Goal: Task Accomplishment & Management: Manage account settings

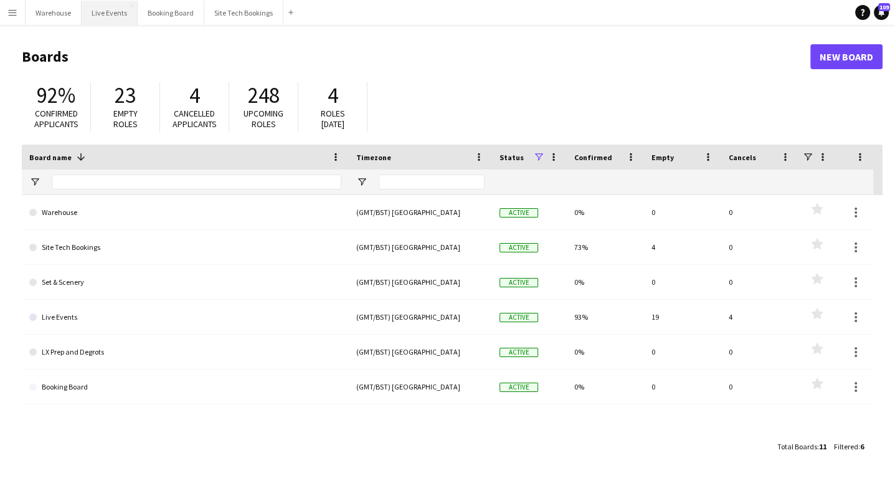
click at [114, 11] on button "Live Events Close" at bounding box center [110, 13] width 56 height 24
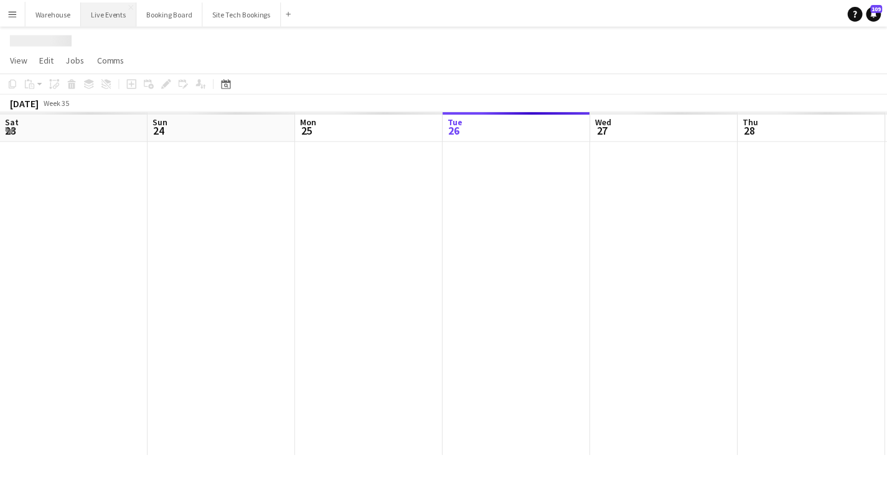
scroll to position [0, 298]
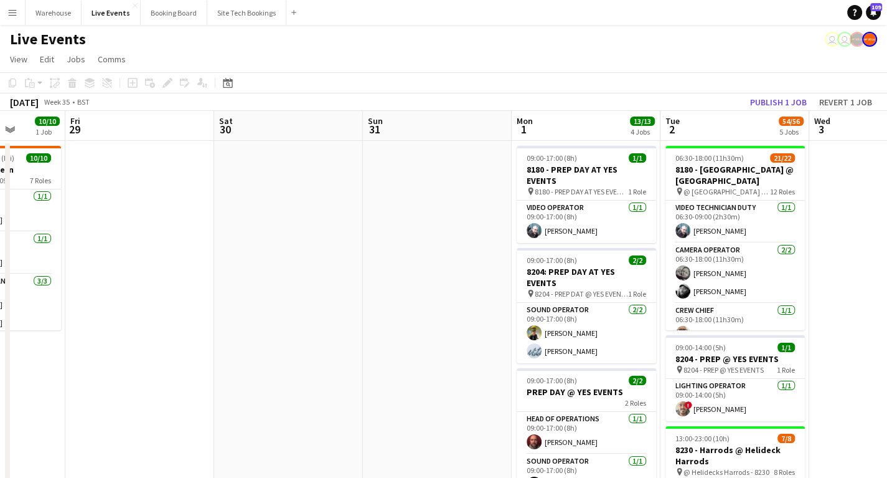
drag, startPoint x: 608, startPoint y: 313, endPoint x: 236, endPoint y: 305, distance: 372.4
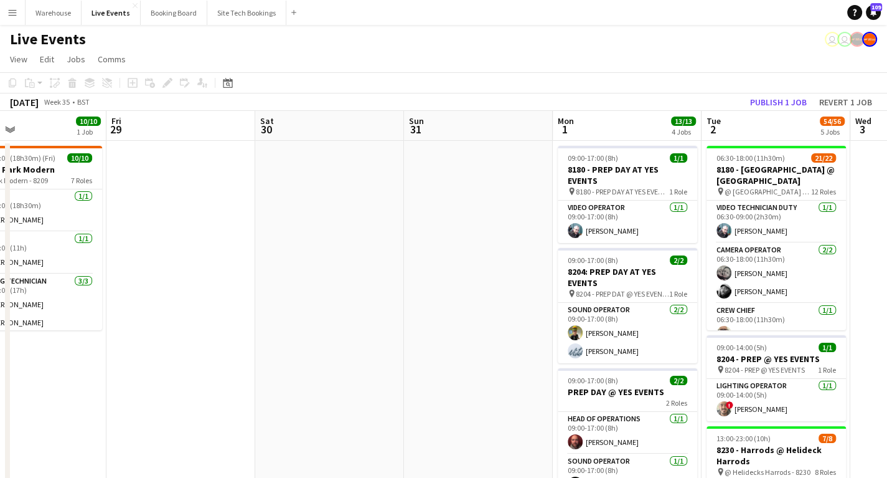
drag, startPoint x: 458, startPoint y: 299, endPoint x: 110, endPoint y: 265, distance: 349.7
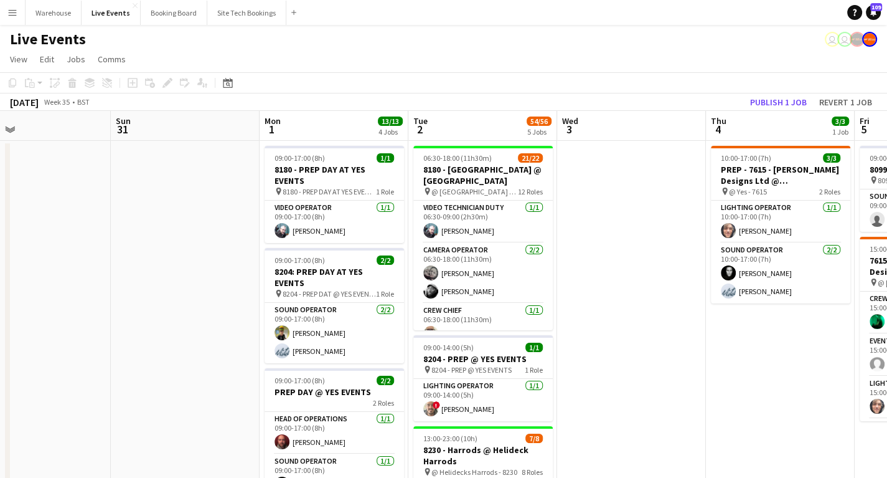
scroll to position [0, 400]
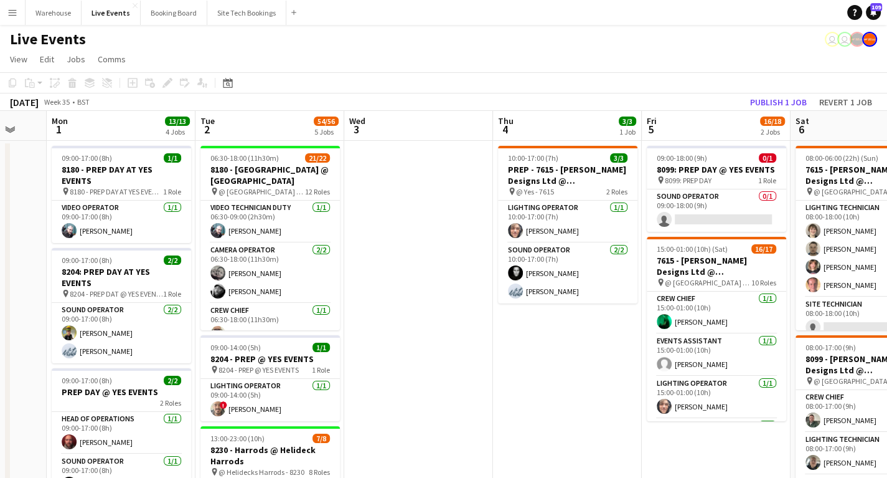
drag, startPoint x: 486, startPoint y: 285, endPoint x: 365, endPoint y: 280, distance: 120.9
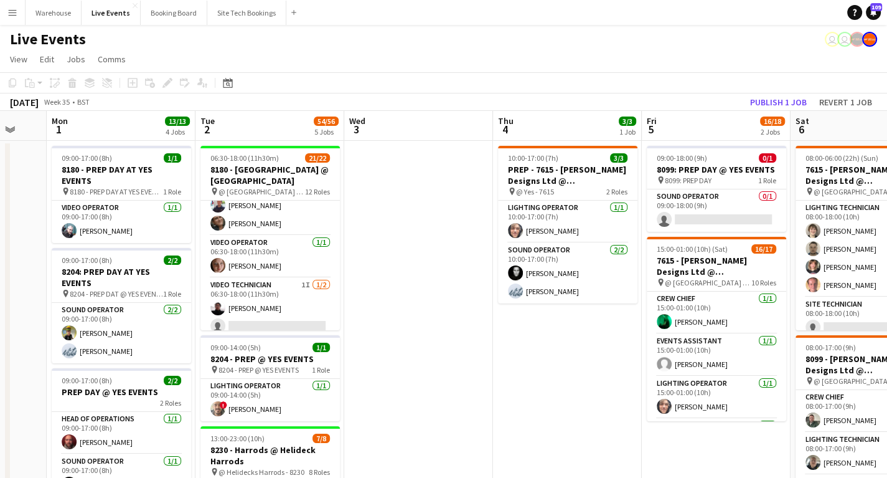
scroll to position [558, 0]
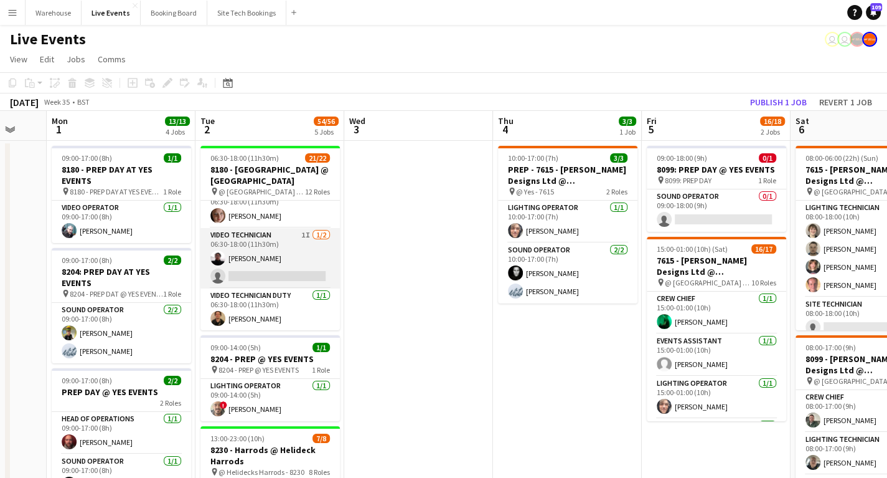
click at [271, 234] on app-card-role "Video Technician 1I [DATE] 06:30-18:00 (11h30m) [PERSON_NAME] single-neutral-ac…" at bounding box center [269, 258] width 139 height 60
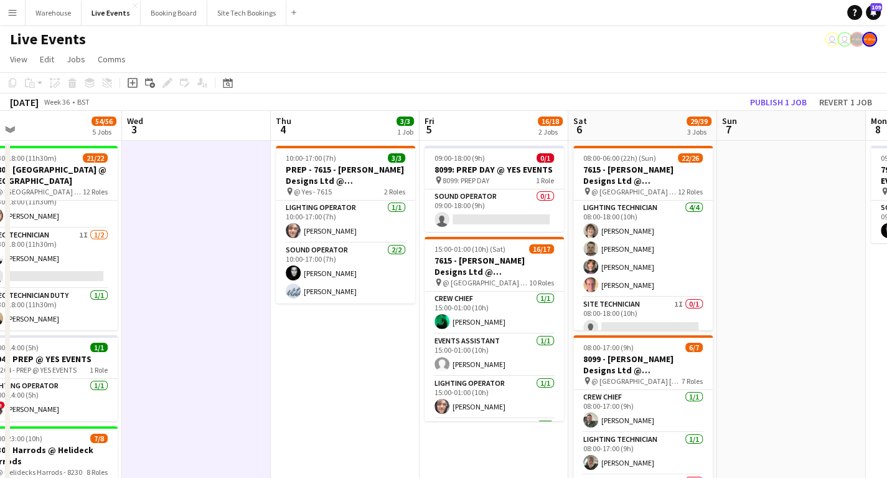
drag, startPoint x: 590, startPoint y: 366, endPoint x: 232, endPoint y: 361, distance: 358.0
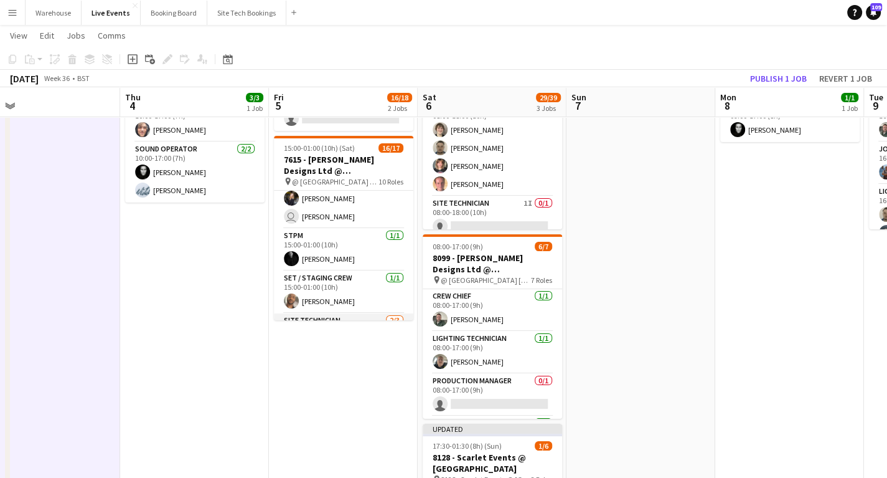
scroll to position [0, 0]
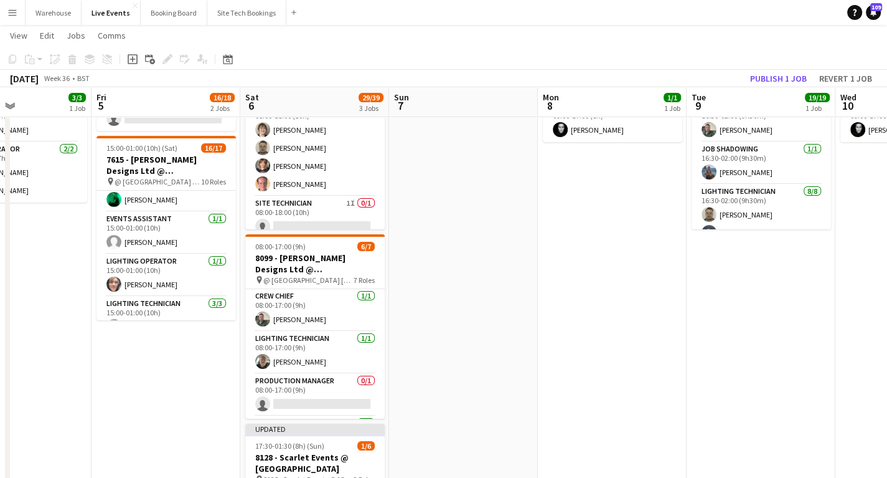
drag, startPoint x: 339, startPoint y: 371, endPoint x: 161, endPoint y: 373, distance: 177.4
click at [161, 373] on app-calendar-viewport "Tue 2 54/56 5 Jobs Wed 3 Thu 4 3/3 1 Job Fri 5 16/18 2 Jobs Sat 6 29/39 3 Jobs …" at bounding box center [443, 437] width 887 height 976
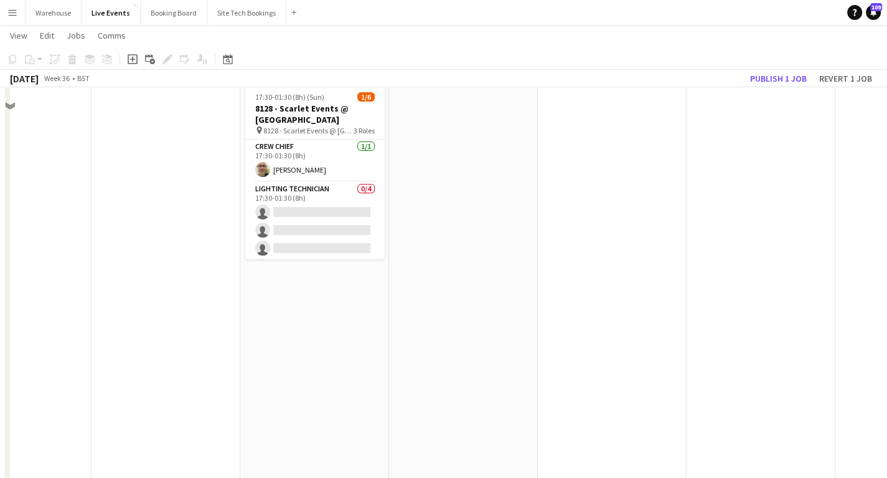
scroll to position [398, 0]
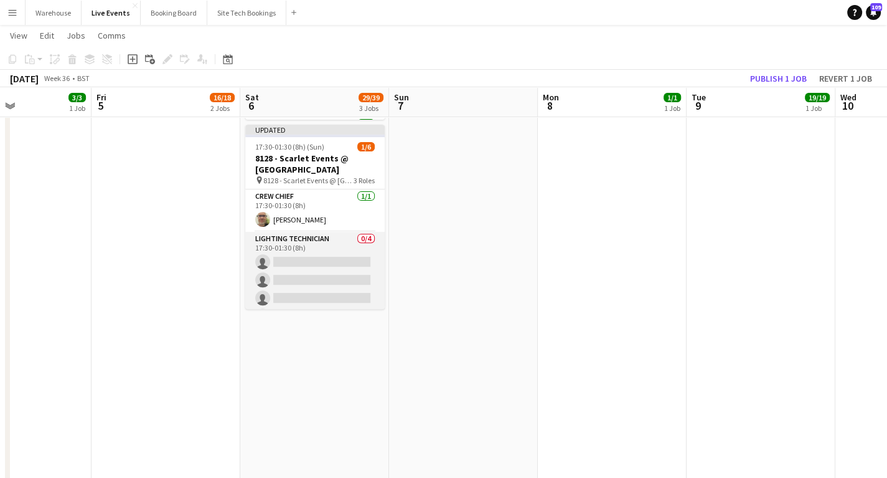
click at [304, 237] on app-card-role "Lighting Technician 0/4 17:30-01:30 (8h) single-neutral-actions single-neutral-…" at bounding box center [314, 280] width 139 height 96
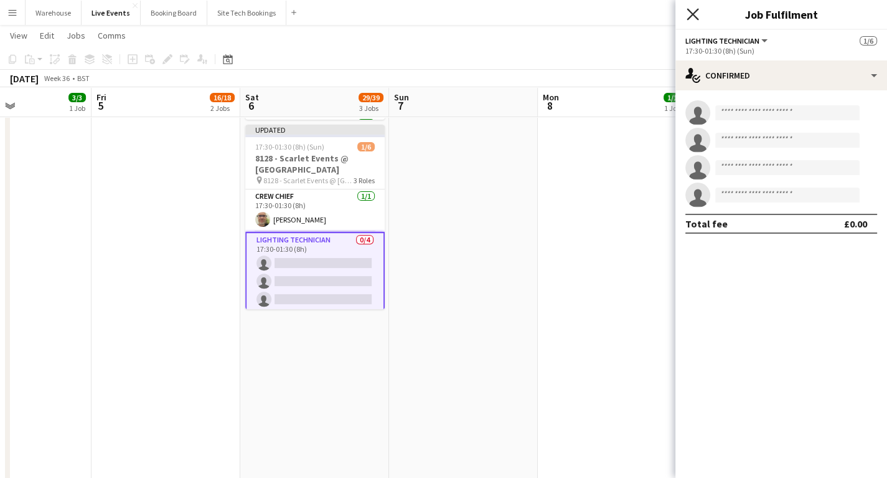
click at [689, 19] on icon at bounding box center [693, 14] width 12 height 12
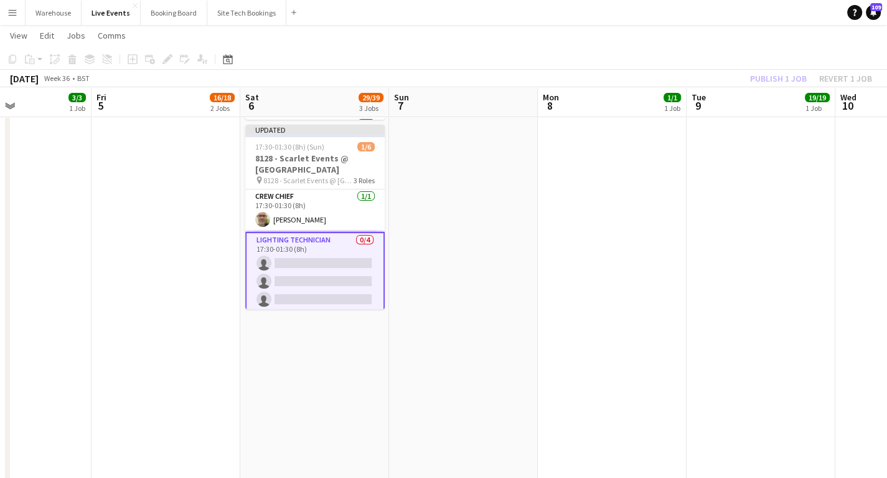
click at [408, 362] on app-date-cell at bounding box center [463, 183] width 149 height 885
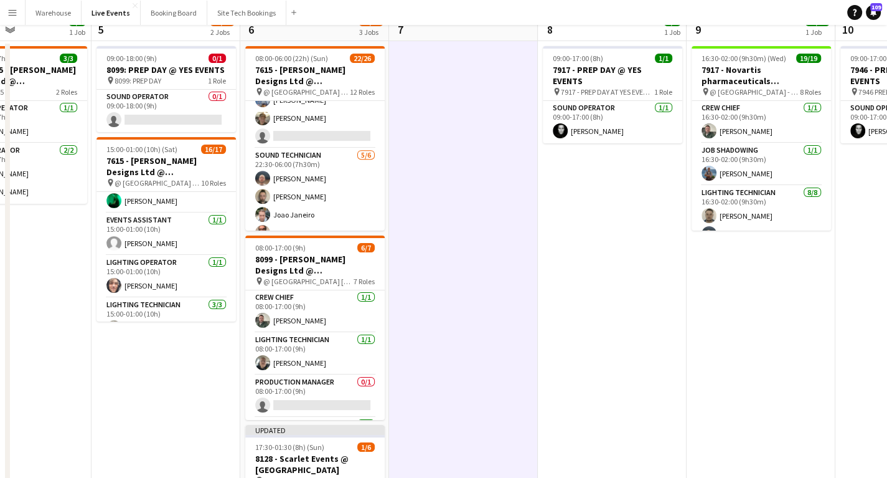
scroll to position [0, 0]
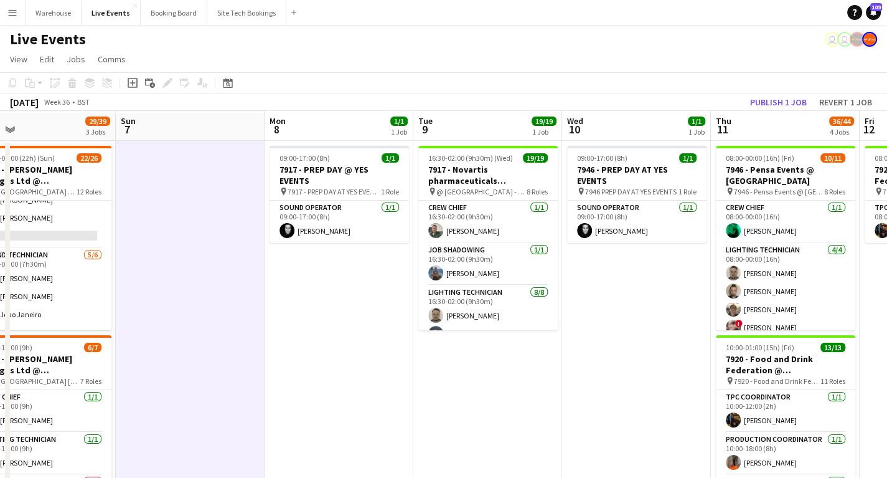
drag, startPoint x: 512, startPoint y: 336, endPoint x: 241, endPoint y: 359, distance: 271.8
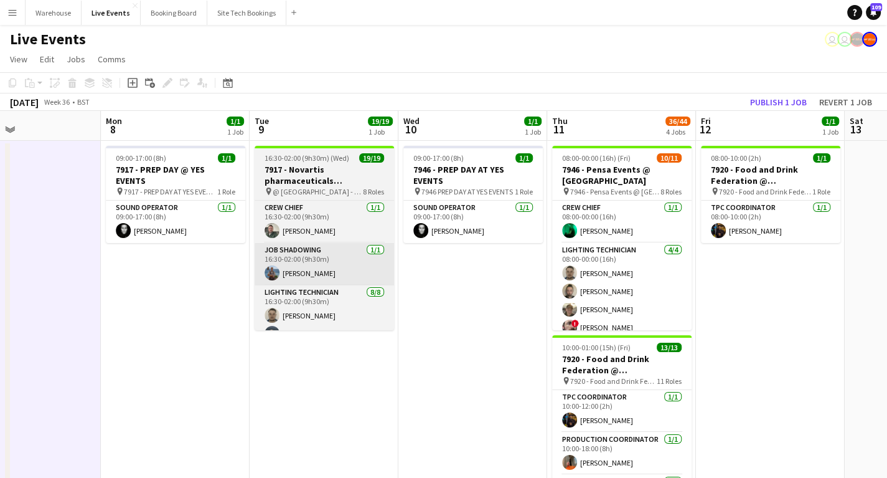
drag, startPoint x: 375, startPoint y: 342, endPoint x: 316, endPoint y: 280, distance: 85.9
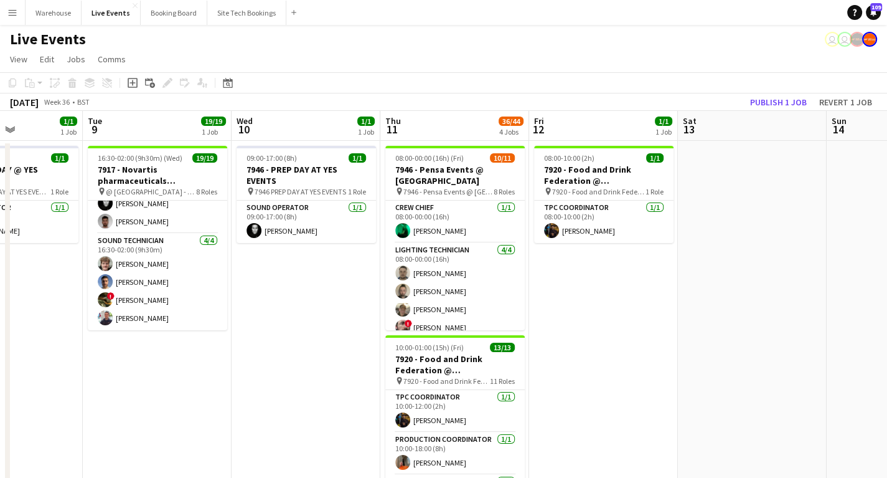
drag, startPoint x: 330, startPoint y: 326, endPoint x: 219, endPoint y: 336, distance: 111.9
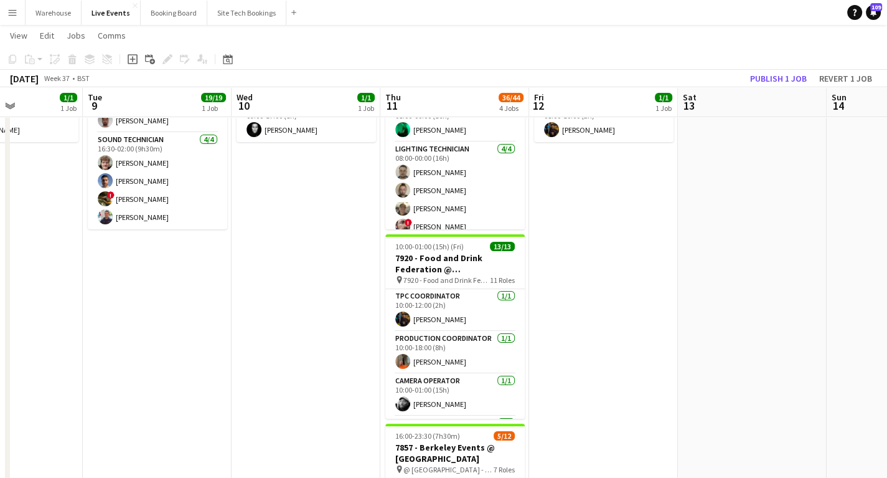
click at [287, 286] on app-calendar-viewport "Sat 6 29/39 3 Jobs Sun 7 Mon 8 1/1 1 Job Tue 9 19/19 1 Job Wed 10 1/1 1 Job Thu…" at bounding box center [443, 437] width 887 height 976
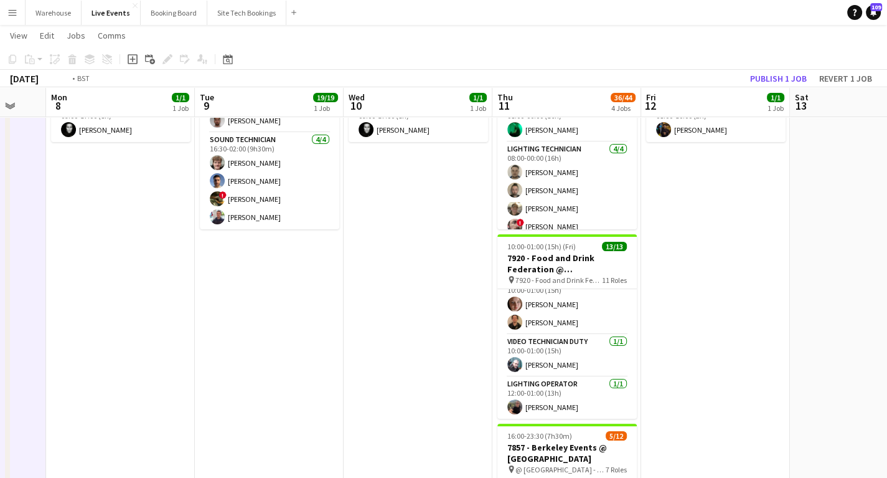
drag, startPoint x: 167, startPoint y: 356, endPoint x: 544, endPoint y: 281, distance: 384.1
click at [564, 272] on app-calendar-viewport "Sat 6 29/39 3 Jobs Sun 7 Mon 8 1/1 1 Job Tue 9 19/19 1 Job Wed 10 1/1 1 Job Thu…" at bounding box center [443, 437] width 887 height 976
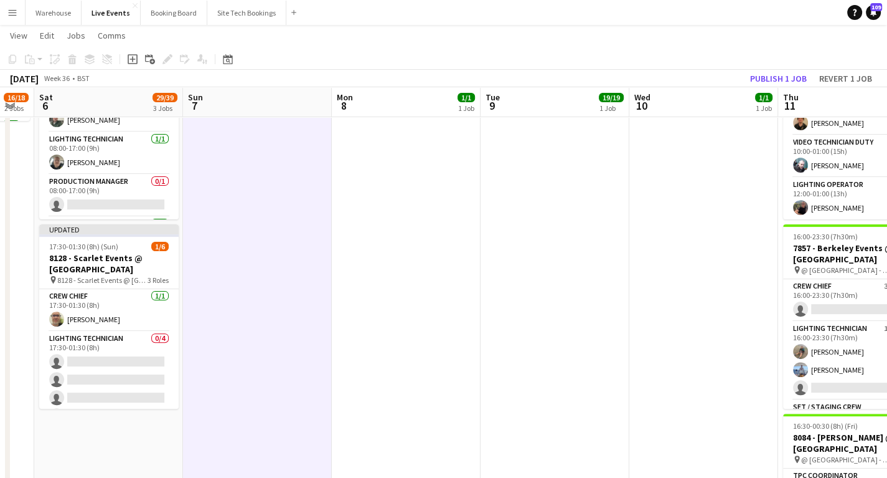
drag, startPoint x: 293, startPoint y: 319, endPoint x: 334, endPoint y: 314, distance: 41.3
click at [351, 309] on app-calendar-viewport "Thu 4 3/3 1 Job Fri 5 16/18 2 Jobs Sat 6 29/39 3 Jobs Sun 7 Mon 8 1/1 1 Job Tue…" at bounding box center [443, 238] width 887 height 976
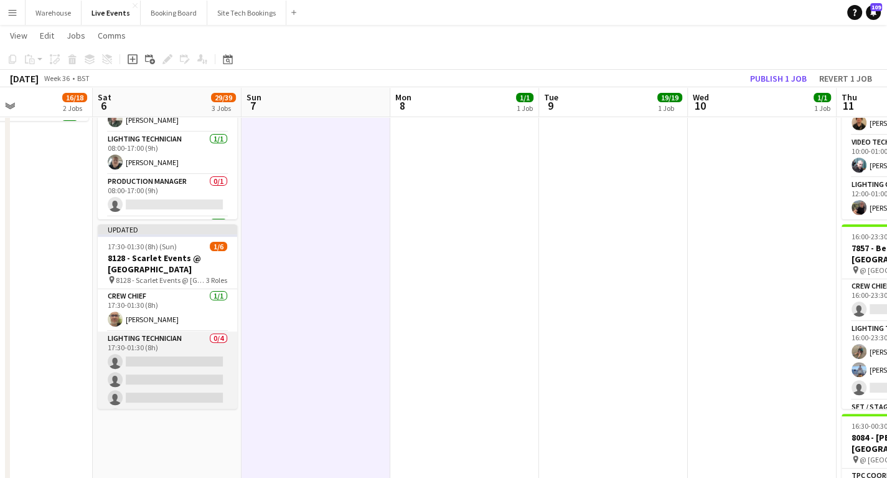
click at [139, 354] on app-card-role "Lighting Technician 0/4 17:30-01:30 (8h) single-neutral-actions single-neutral-…" at bounding box center [167, 379] width 139 height 96
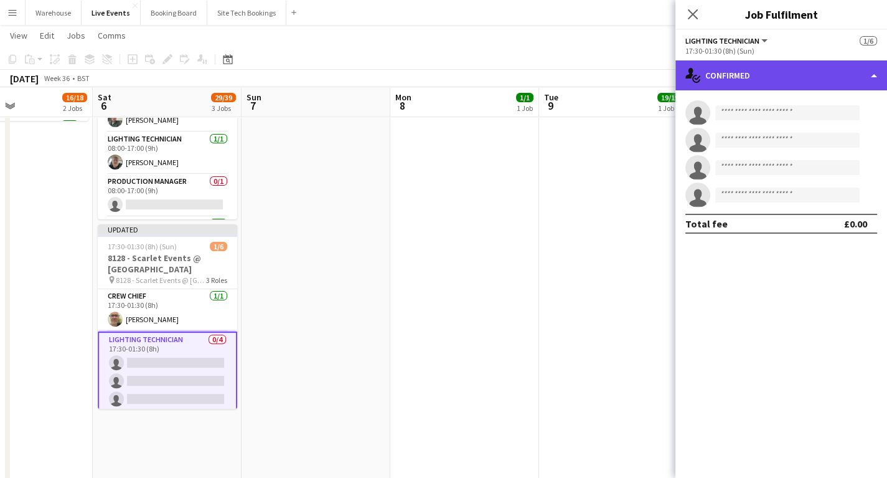
click at [758, 84] on div "single-neutral-actions-check-2 Confirmed" at bounding box center [781, 75] width 212 height 30
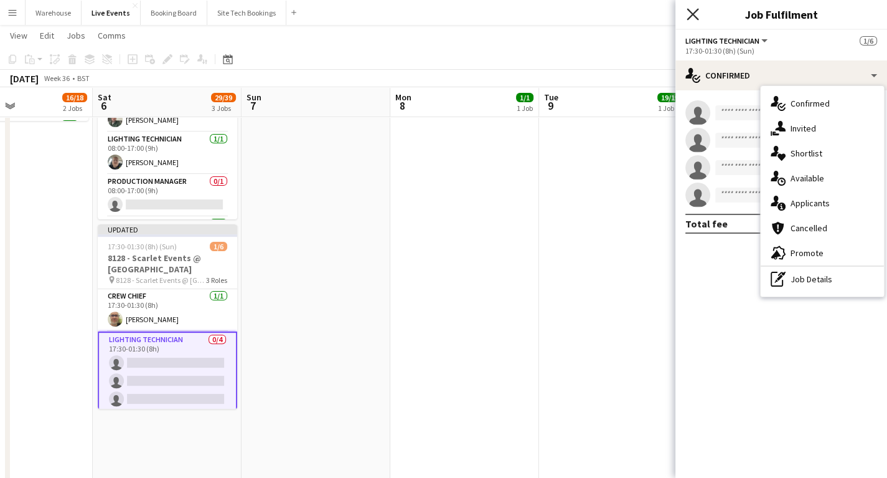
click at [692, 17] on icon "Close pop-in" at bounding box center [693, 14] width 12 height 12
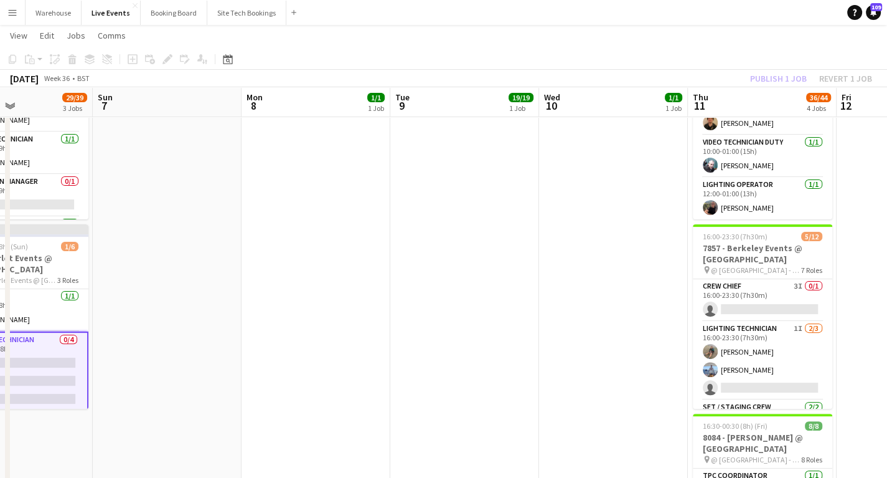
scroll to position [0, 354]
drag, startPoint x: 309, startPoint y: 365, endPoint x: 289, endPoint y: 360, distance: 20.5
click at [289, 365] on app-calendar-viewport "Thu 4 3/3 1 Job Fri 5 16/18 2 Jobs Sat 6 29/39 3 Jobs Sun 7 Mon 8 1/1 1 Job Tue…" at bounding box center [443, 238] width 887 height 976
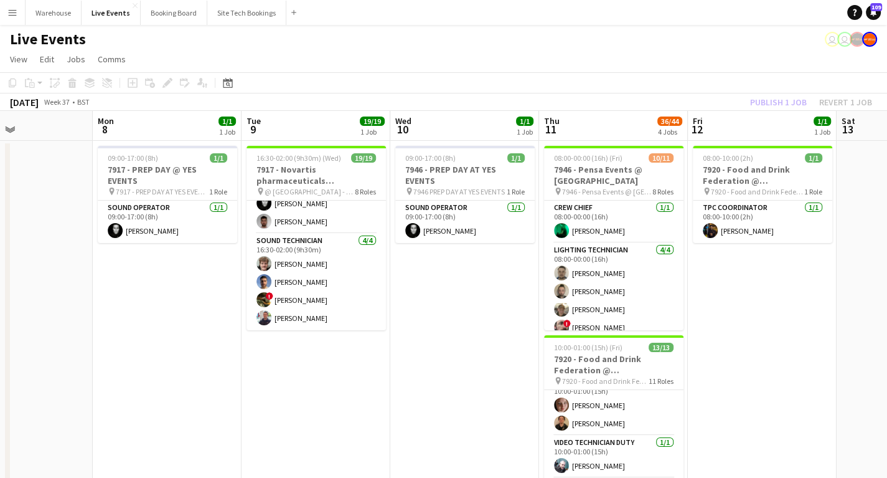
drag, startPoint x: 426, startPoint y: 365, endPoint x: 237, endPoint y: 356, distance: 189.5
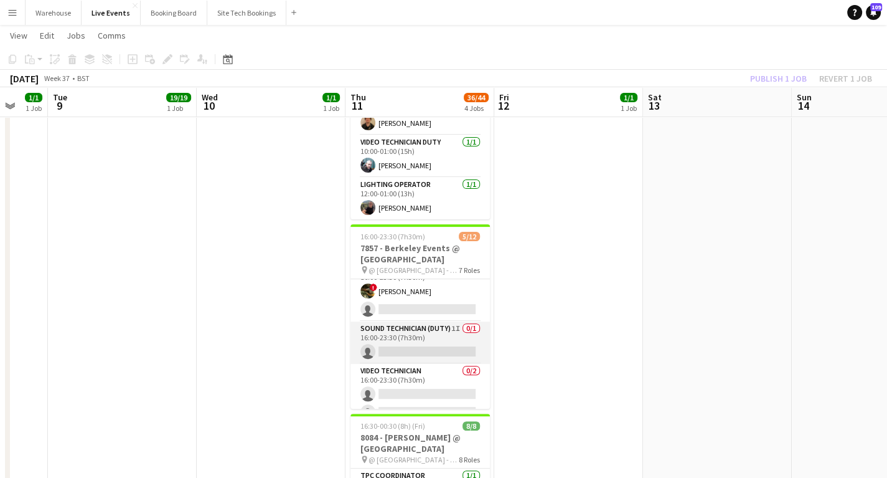
click at [416, 334] on app-card-role "Sound Technician (Duty) 1I 0/1 16:00-23:30 (7h30m) single-neutral-actions" at bounding box center [420, 342] width 139 height 42
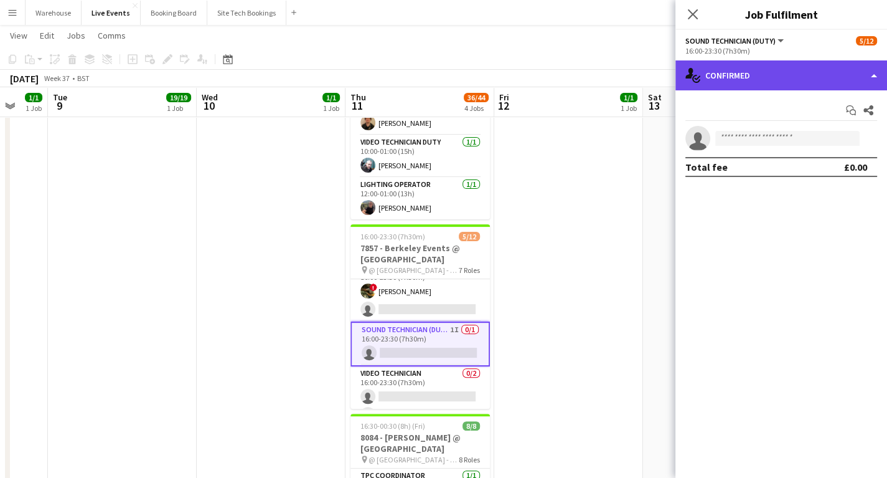
click at [762, 78] on div "single-neutral-actions-check-2 Confirmed" at bounding box center [781, 75] width 212 height 30
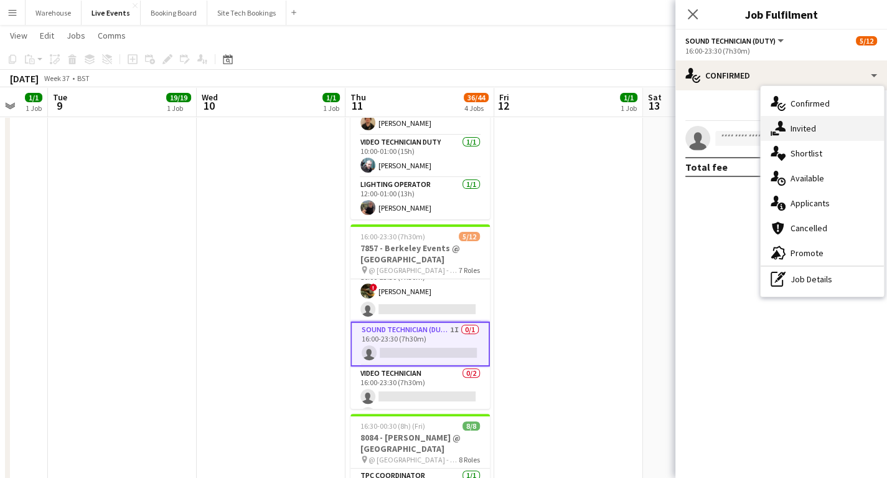
click at [798, 131] on div "single-neutral-actions-share-1 Invited" at bounding box center [822, 128] width 123 height 25
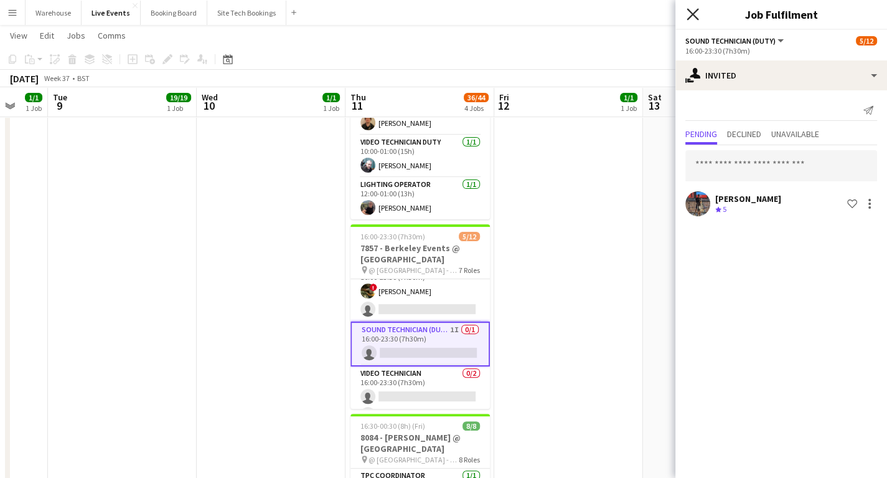
click at [697, 16] on icon "Close pop-in" at bounding box center [693, 14] width 12 height 12
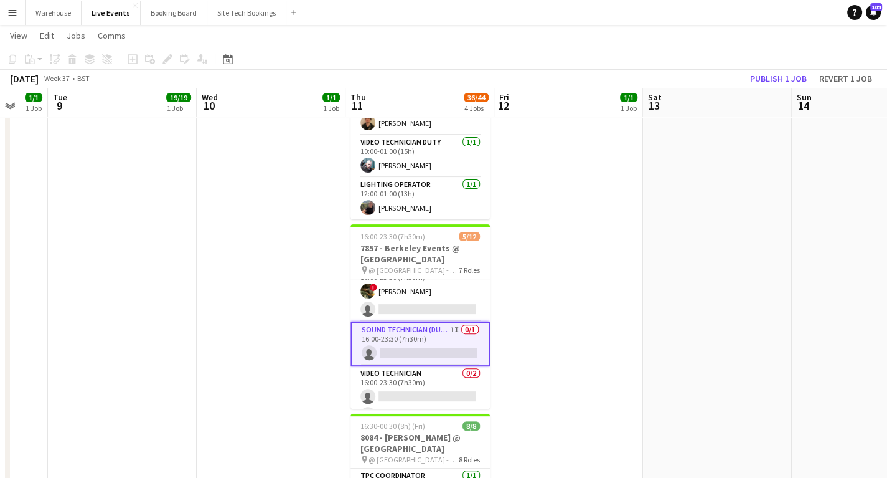
click at [533, 326] on app-date-cell "08:00-10:00 (2h) 1/1 7920 - Food and Drink Federation @ Roundhouse pin 7920 - F…" at bounding box center [568, 283] width 149 height 885
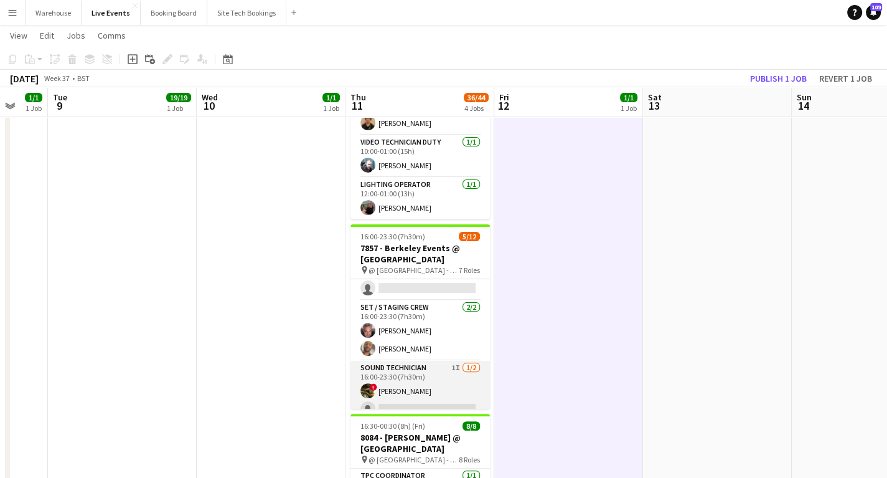
click at [416, 375] on app-card-role "Sound Technician 1I [DATE] 16:00-23:30 (7h30m) ! [PERSON_NAME] single-neutral-a…" at bounding box center [420, 390] width 139 height 60
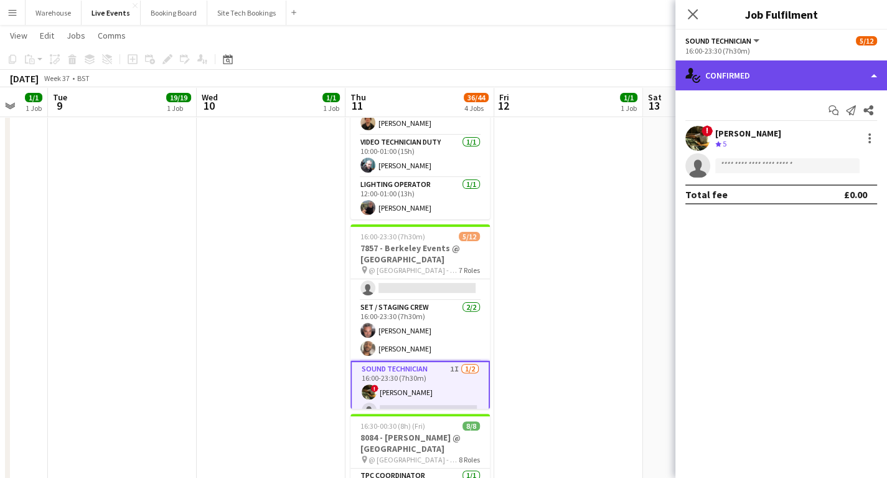
click at [737, 80] on div "single-neutral-actions-check-2 Confirmed" at bounding box center [781, 75] width 212 height 30
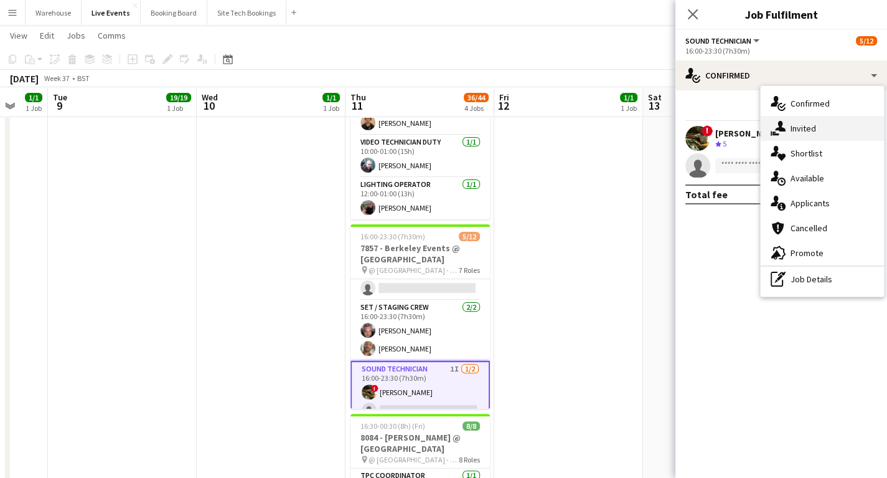
click at [791, 128] on div "single-neutral-actions-share-1 Invited" at bounding box center [822, 128] width 123 height 25
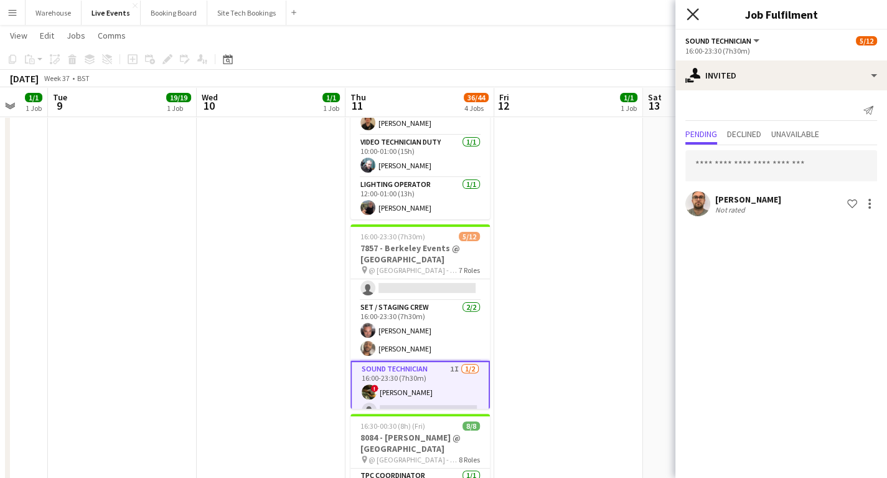
click at [692, 11] on icon "Close pop-in" at bounding box center [693, 14] width 12 height 12
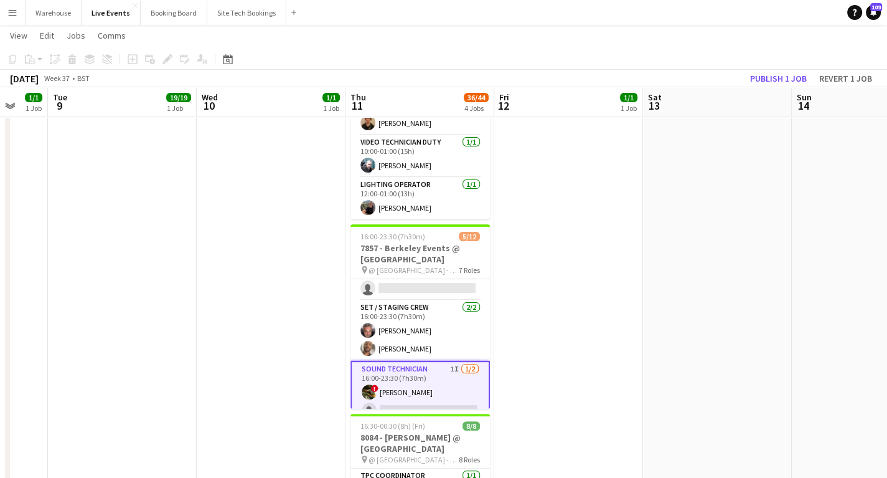
click at [561, 342] on app-date-cell "08:00-10:00 (2h) 1/1 7920 - Food and Drink Federation @ Roundhouse pin 7920 - F…" at bounding box center [568, 283] width 149 height 885
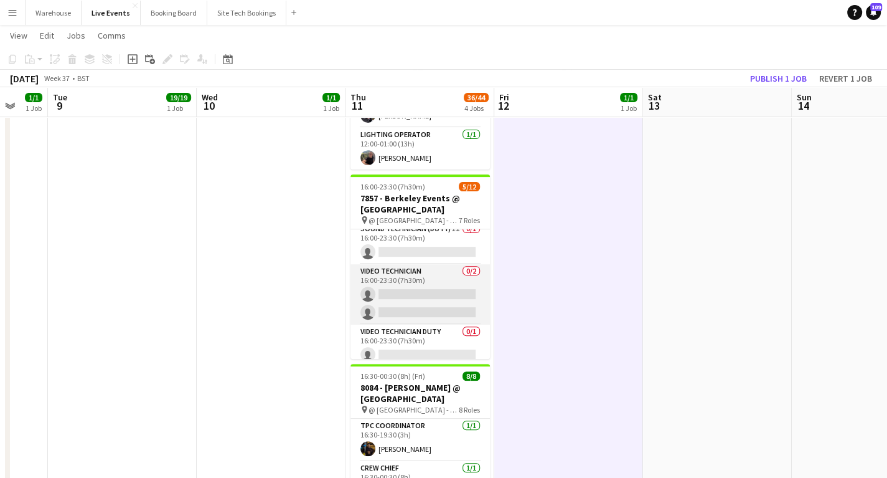
click at [399, 291] on app-card-role "Video Technician 0/2 16:00-23:30 (7h30m) single-neutral-actions single-neutral-…" at bounding box center [420, 294] width 139 height 60
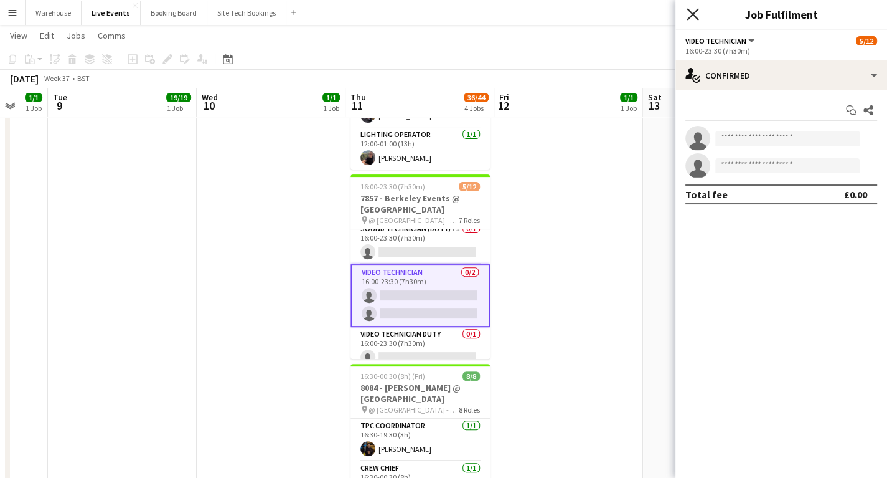
click at [692, 12] on icon at bounding box center [693, 14] width 12 height 12
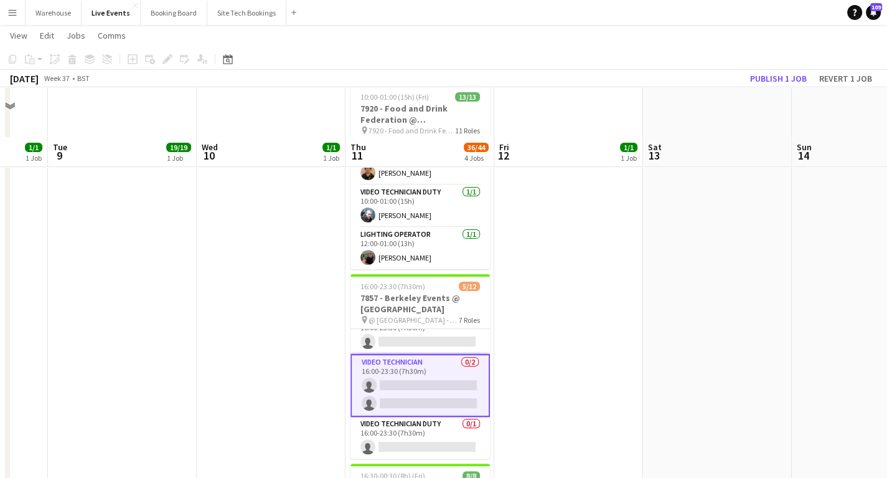
scroll to position [299, 0]
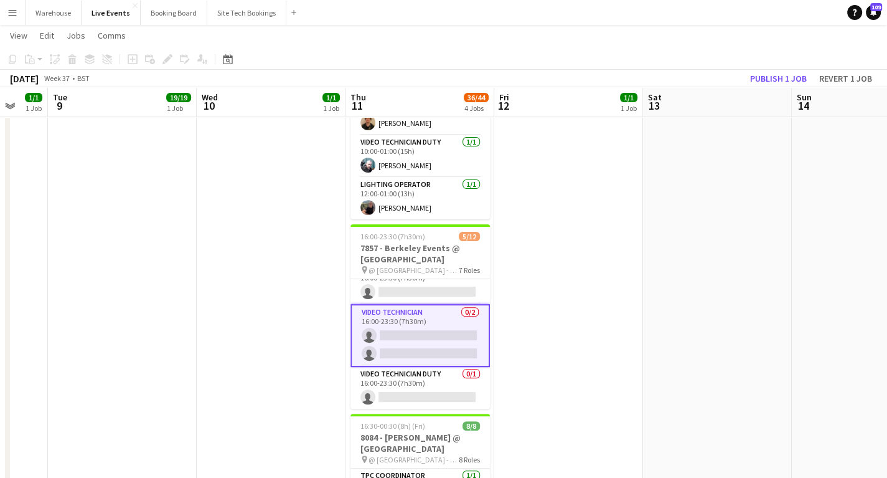
drag, startPoint x: 271, startPoint y: 352, endPoint x: 286, endPoint y: 343, distance: 17.1
click at [272, 352] on app-date-cell "09:00-17:00 (8h) 1/1 7946 - PREP DAY AT YES EVENTS pin 7946 PREP DAY AT YES EVE…" at bounding box center [271, 283] width 149 height 885
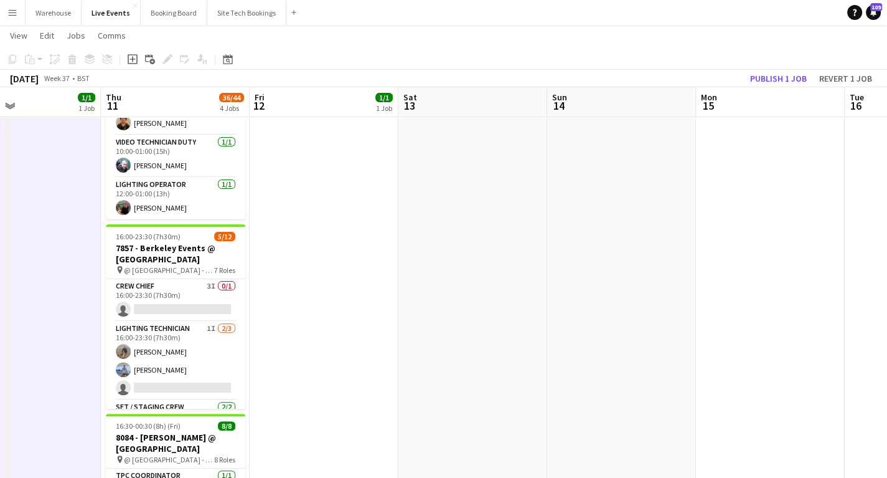
scroll to position [0, 361]
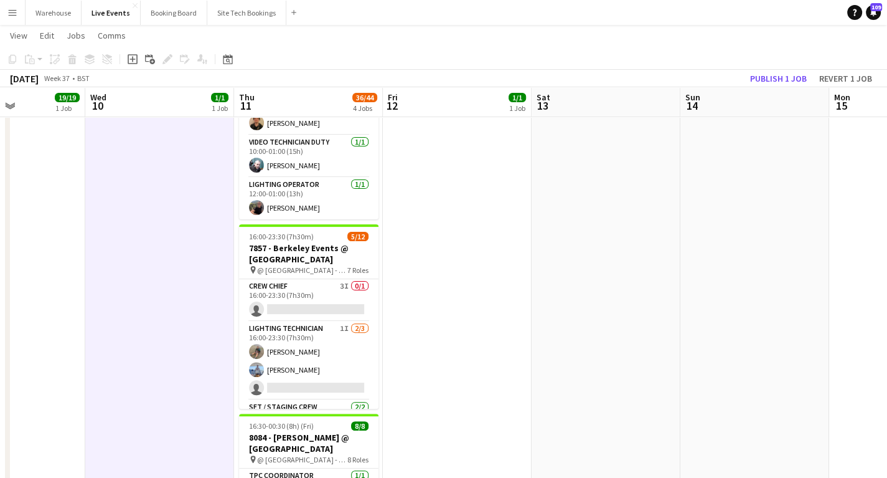
drag, startPoint x: 303, startPoint y: 346, endPoint x: 192, endPoint y: 342, distance: 111.5
click at [192, 342] on app-calendar-viewport "Sun 7 Mon 8 1/1 1 Job Tue 9 19/19 1 Job Wed 10 1/1 1 Job Thu 11 36/44 4 Jobs Fr…" at bounding box center [443, 238] width 887 height 976
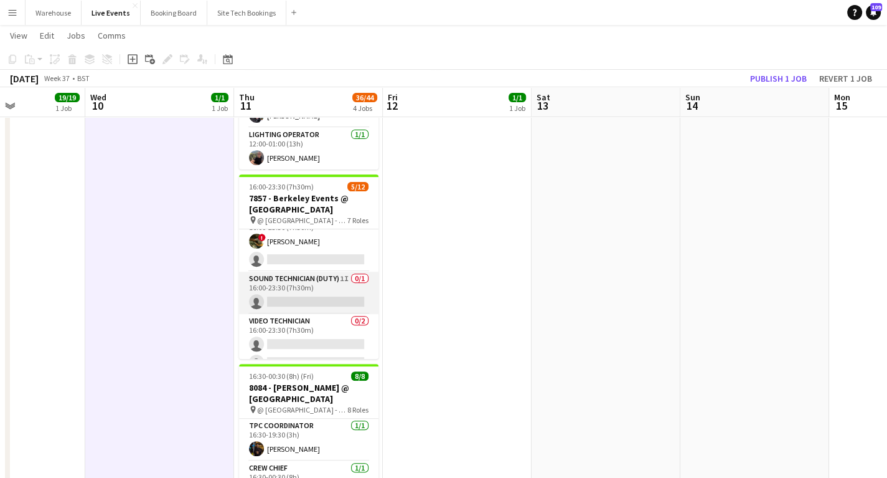
scroll to position [249, 0]
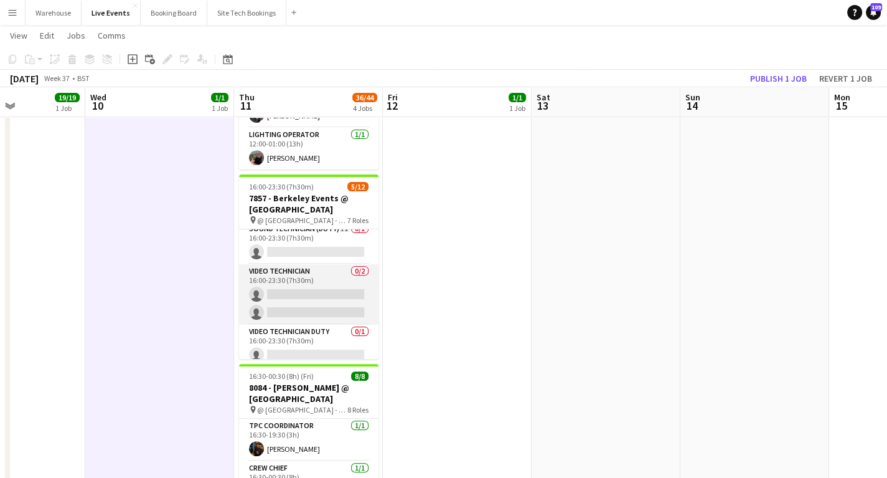
click at [299, 291] on app-card-role "Video Technician 0/2 16:00-23:30 (7h30m) single-neutral-actions single-neutral-…" at bounding box center [308, 294] width 139 height 60
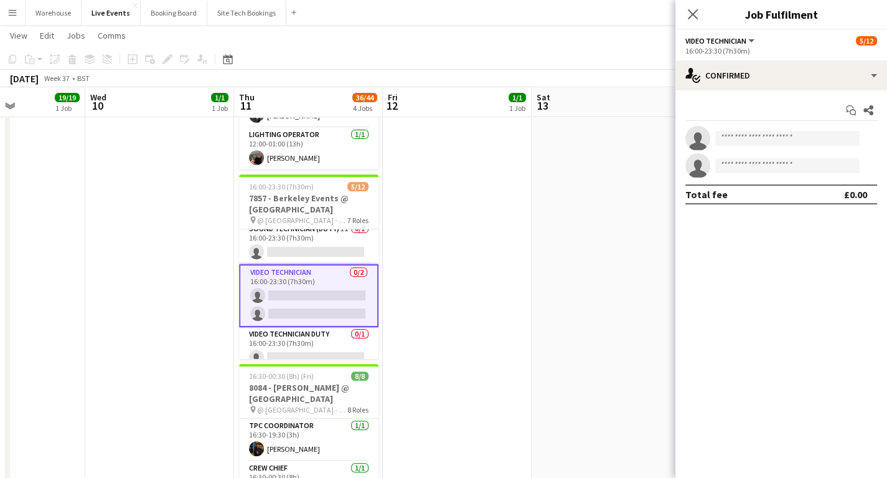
click at [463, 280] on app-date-cell "08:00-10:00 (2h) 1/1 7920 - Food and Drink Federation @ Roundhouse pin 7920 - F…" at bounding box center [457, 233] width 149 height 885
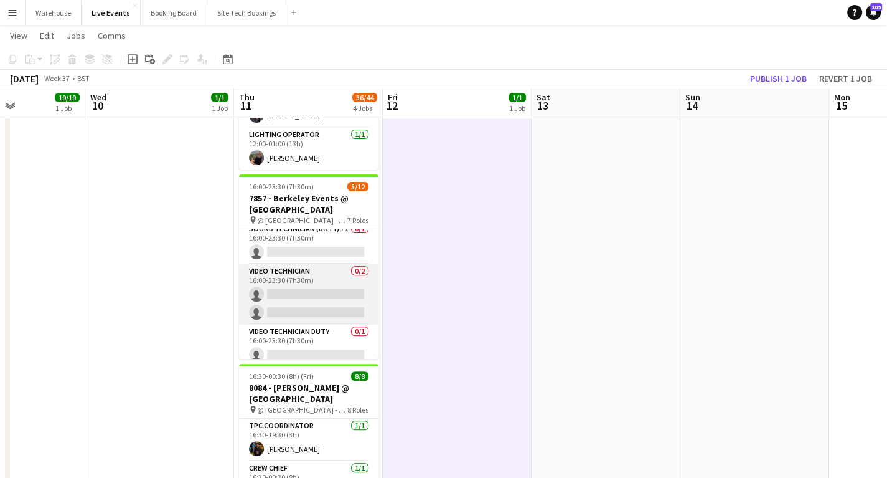
scroll to position [199, 0]
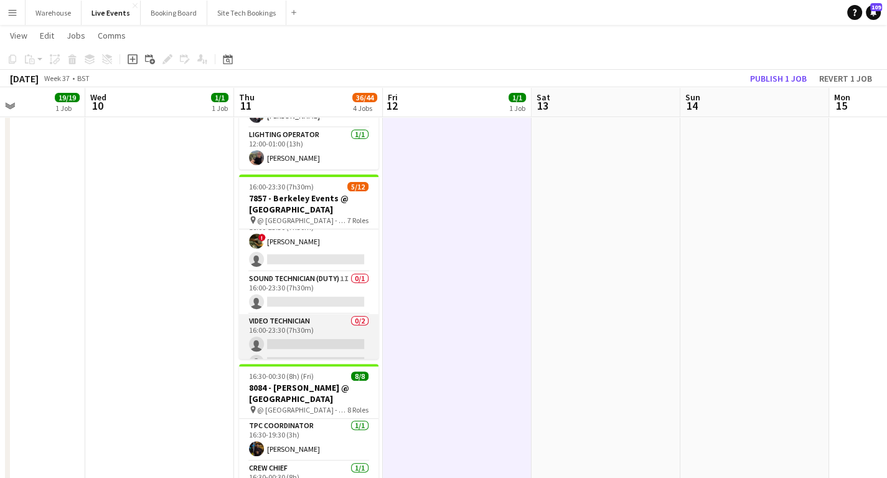
click at [287, 326] on app-card-role "Video Technician 0/2 16:00-23:30 (7h30m) single-neutral-actions single-neutral-…" at bounding box center [308, 344] width 139 height 60
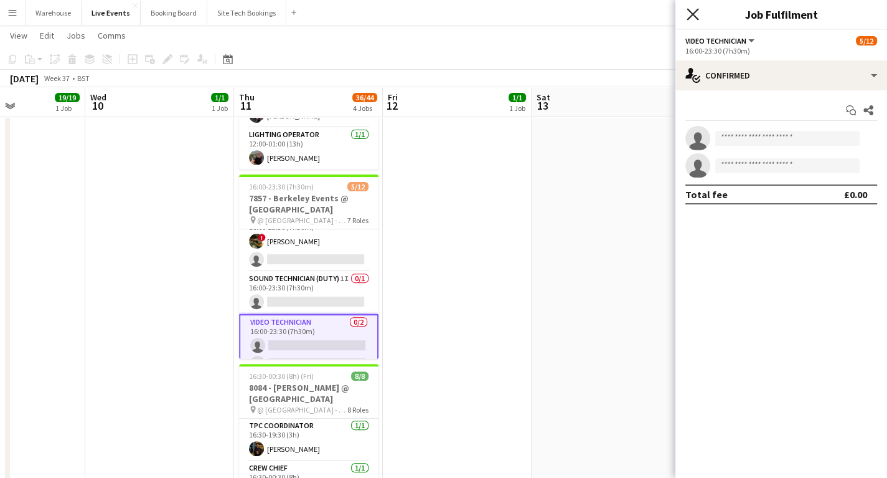
click at [696, 19] on icon at bounding box center [693, 14] width 12 height 12
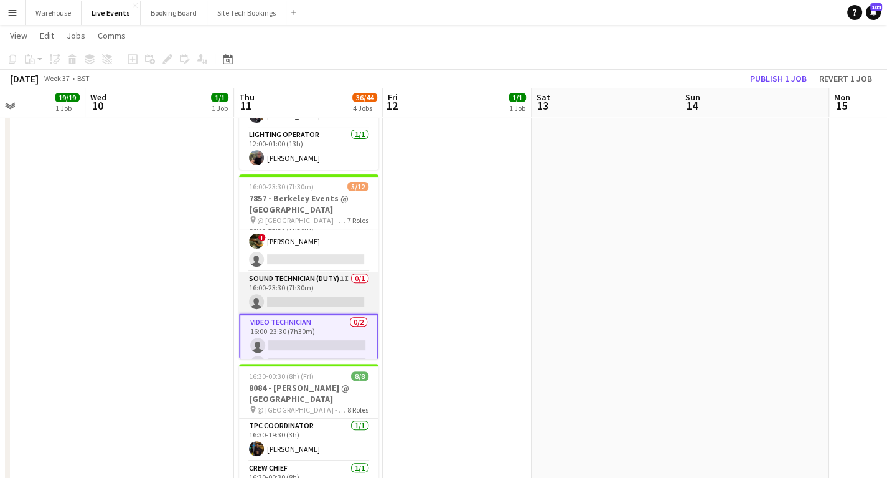
scroll to position [149, 0]
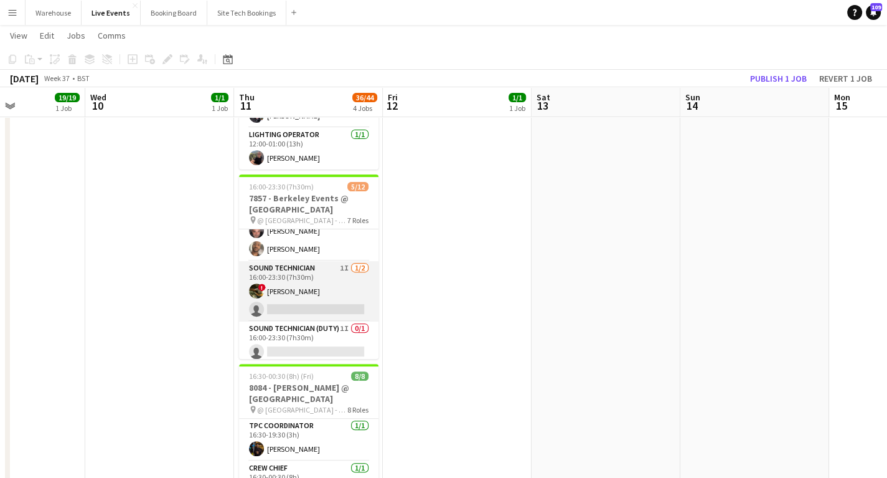
click at [298, 268] on app-card-role "Sound Technician 1I [DATE] 16:00-23:30 (7h30m) ! [PERSON_NAME] single-neutral-a…" at bounding box center [308, 291] width 139 height 60
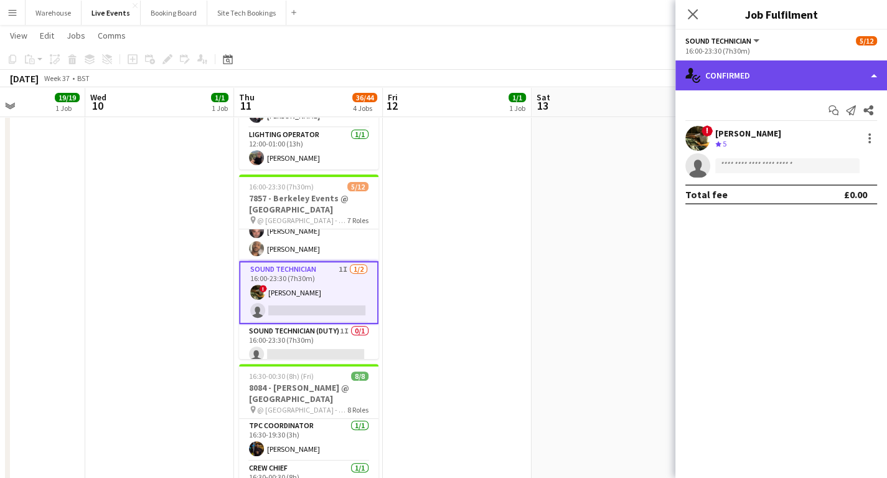
click at [740, 69] on div "single-neutral-actions-check-2 Confirmed" at bounding box center [781, 75] width 212 height 30
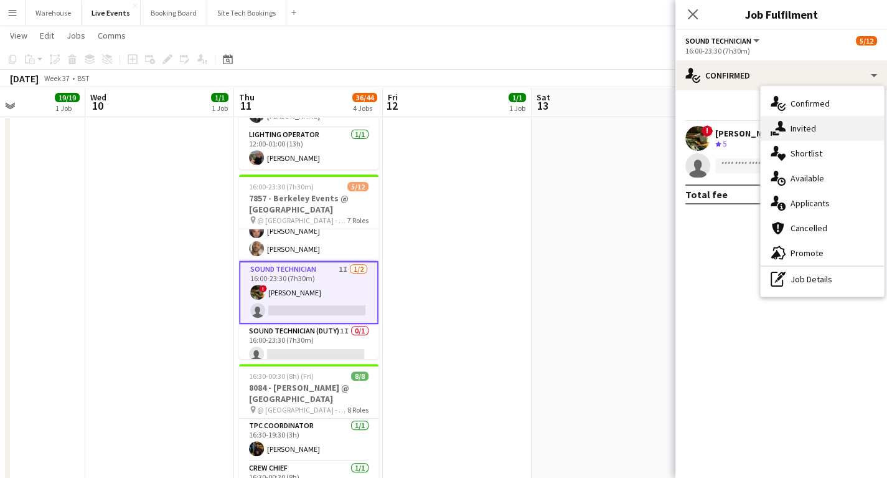
click at [786, 125] on div "single-neutral-actions-share-1 Invited" at bounding box center [822, 128] width 123 height 25
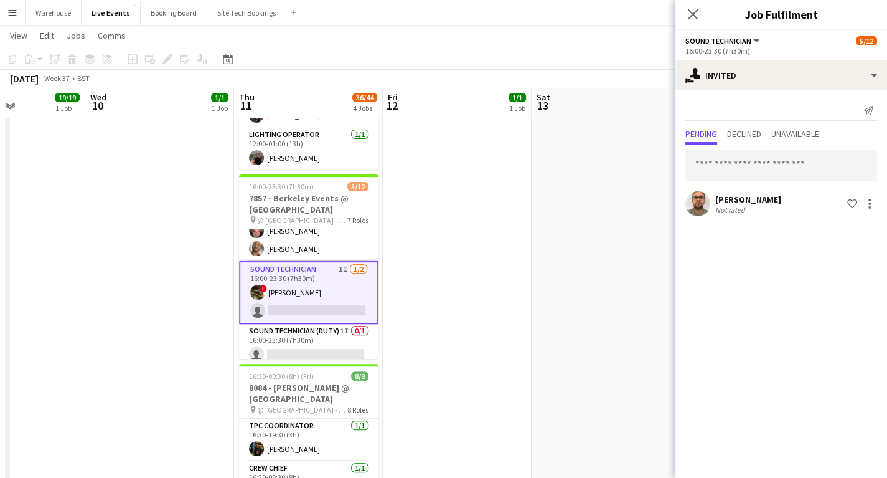
click at [692, 205] on app-user-avatar at bounding box center [697, 203] width 25 height 25
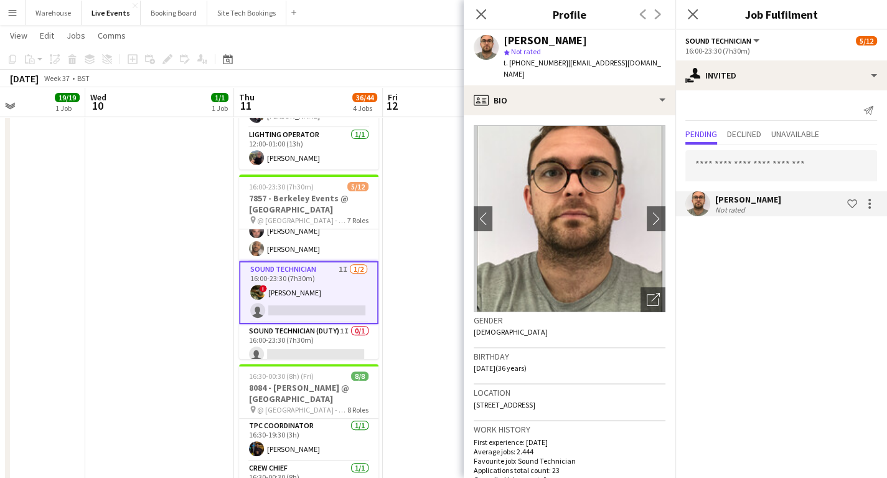
scroll to position [100, 0]
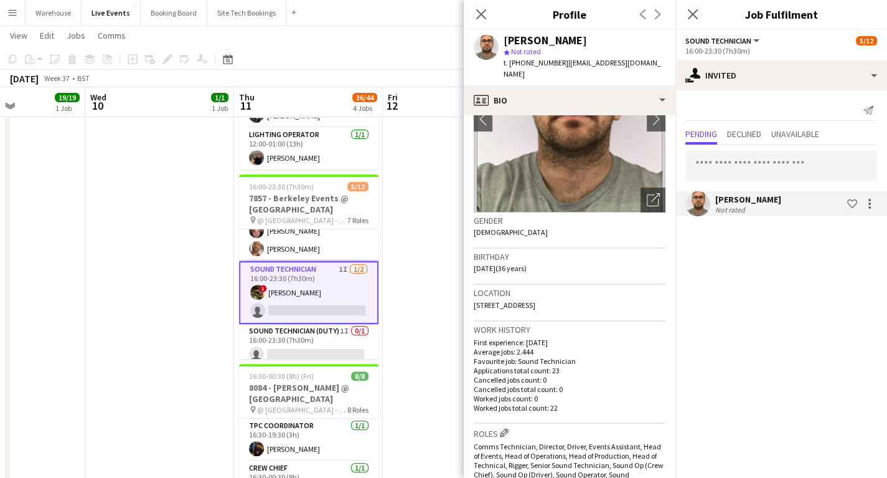
drag, startPoint x: 480, startPoint y: 18, endPoint x: 471, endPoint y: 24, distance: 11.2
click at [480, 18] on icon "Close pop-in" at bounding box center [481, 14] width 10 height 10
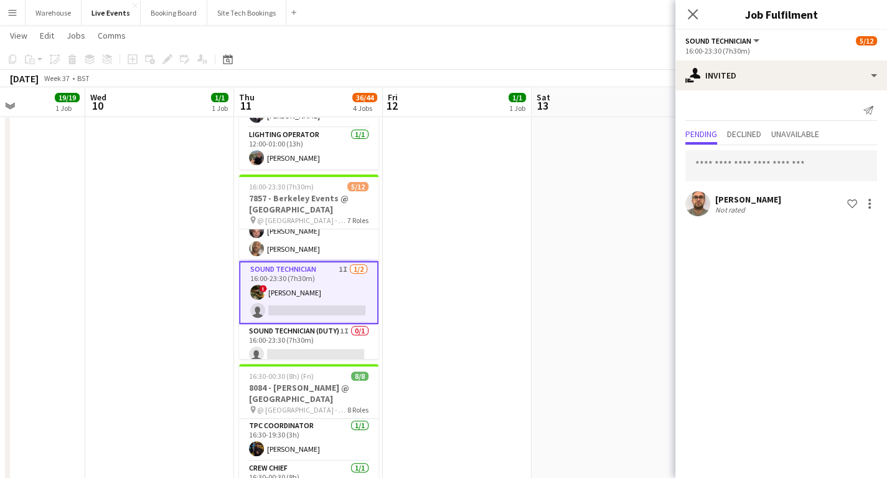
drag, startPoint x: 692, startPoint y: 17, endPoint x: 677, endPoint y: 18, distance: 14.3
click at [690, 17] on icon "Close pop-in" at bounding box center [693, 14] width 10 height 10
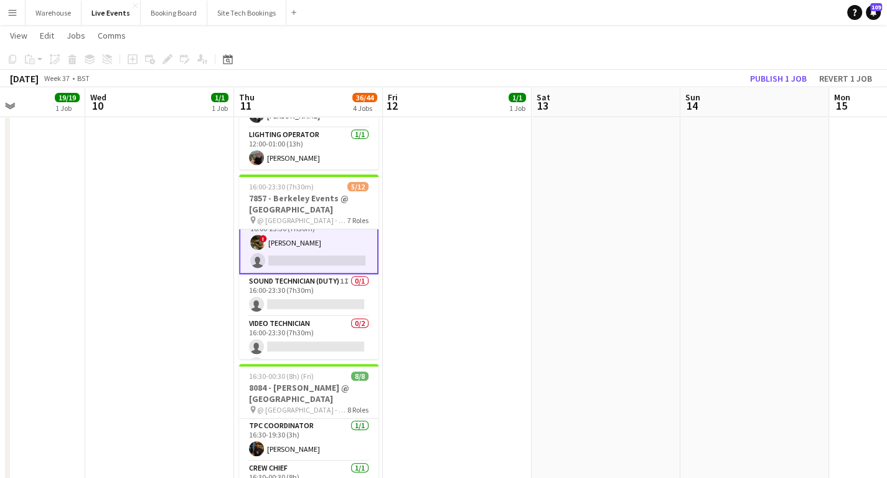
scroll to position [249, 0]
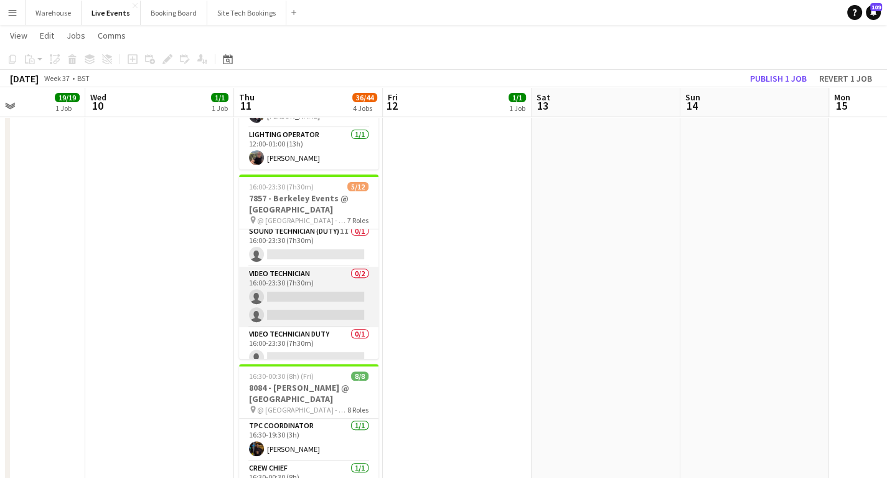
click at [311, 294] on app-card-role "Video Technician 0/2 16:00-23:30 (7h30m) single-neutral-actions single-neutral-…" at bounding box center [308, 296] width 139 height 60
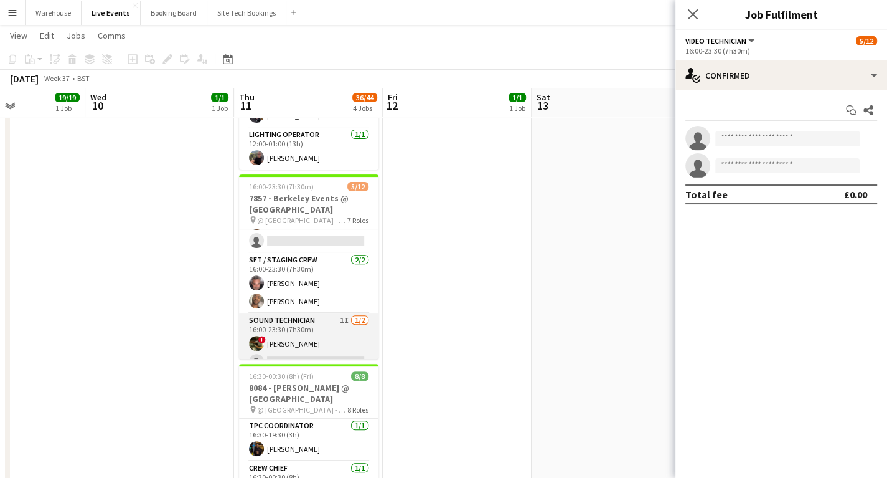
scroll to position [147, 0]
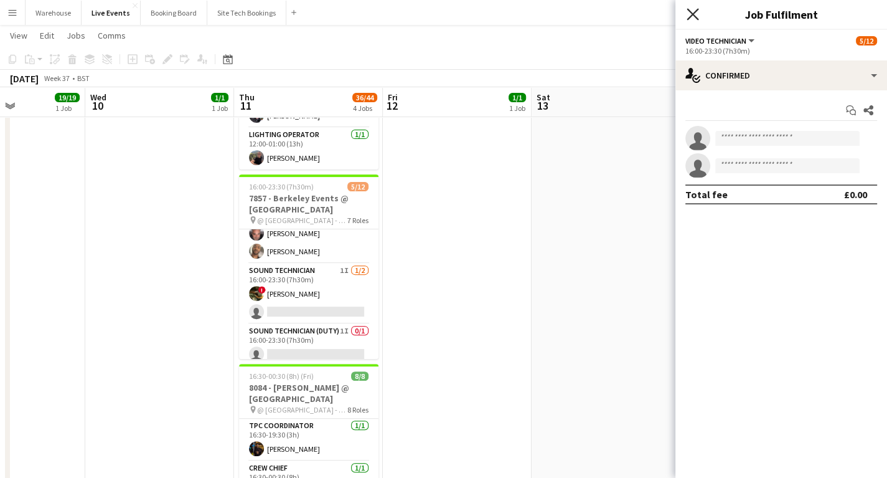
click at [690, 9] on icon "Close pop-in" at bounding box center [693, 14] width 12 height 12
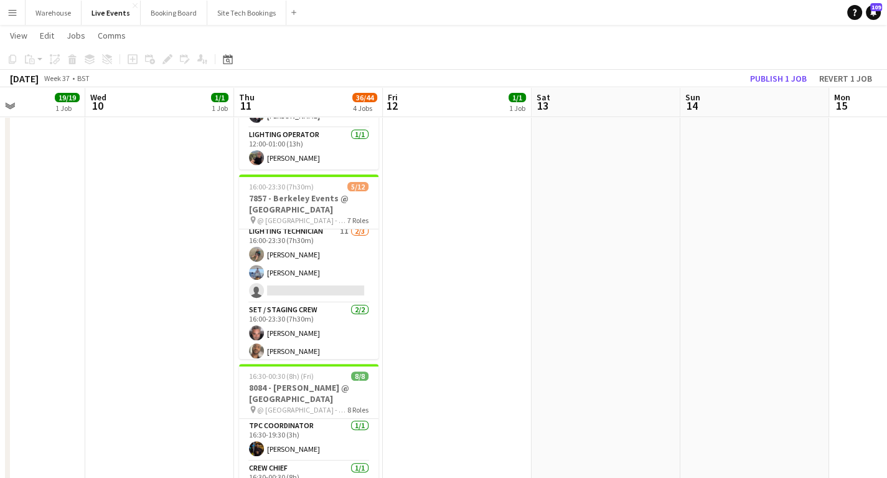
scroll to position [0, 0]
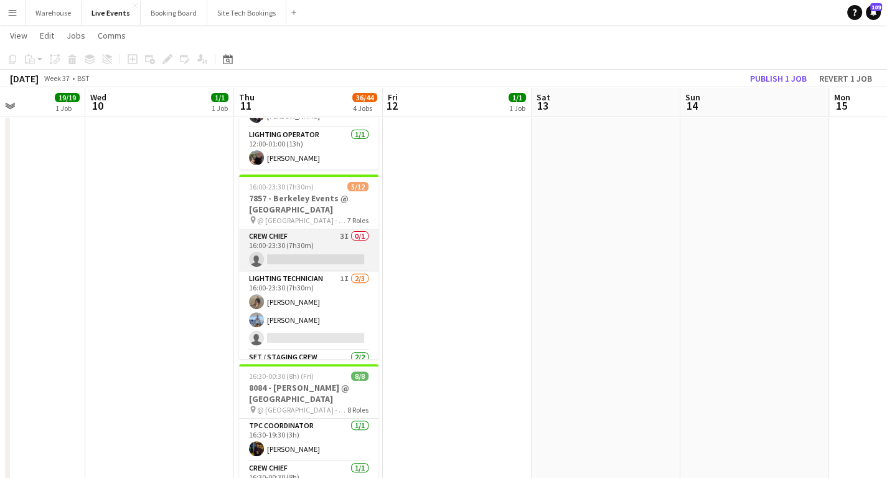
click at [276, 281] on app-card-role "Lighting Technician 1I [DATE] 16:00-23:30 (7h30m) [PERSON_NAME] [PERSON_NAME] s…" at bounding box center [308, 310] width 139 height 78
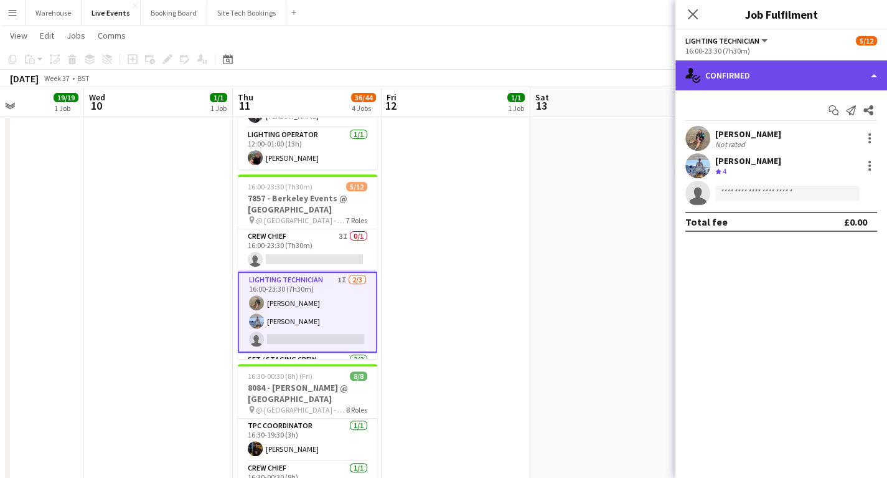
click at [767, 76] on div "single-neutral-actions-check-2 Confirmed" at bounding box center [781, 75] width 212 height 30
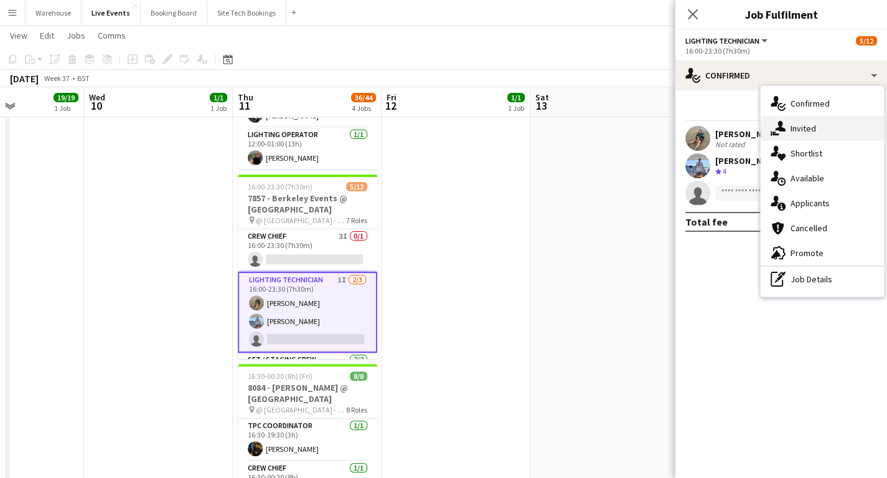
click at [801, 125] on div "single-neutral-actions-share-1 Invited" at bounding box center [822, 128] width 123 height 25
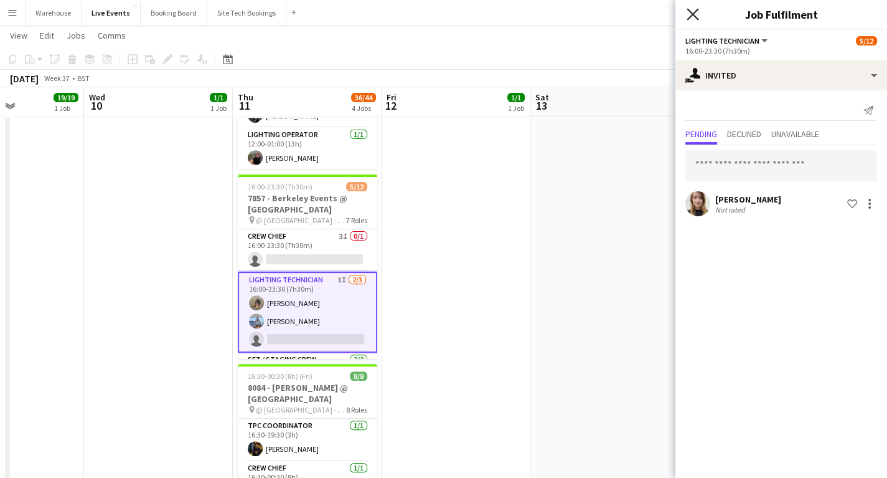
click at [692, 13] on icon at bounding box center [693, 14] width 12 height 12
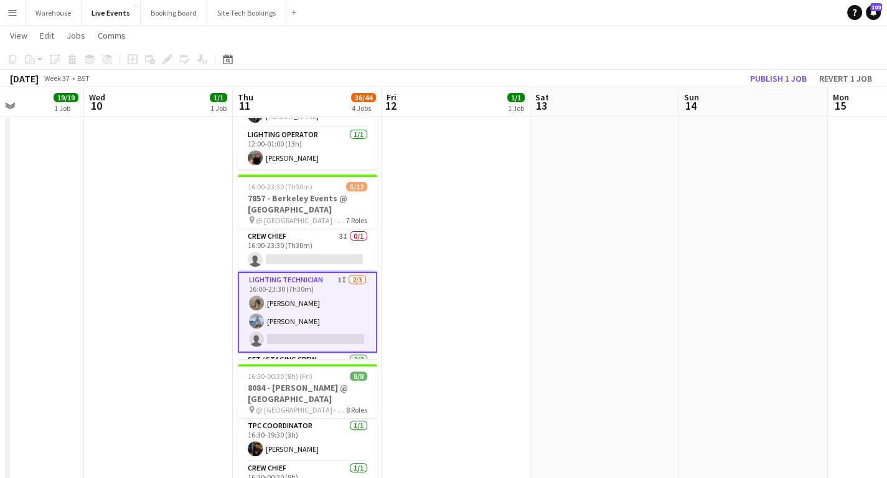
click at [506, 322] on app-date-cell "08:00-10:00 (2h) 1/1 7920 - Food and Drink Federation @ Roundhouse pin 7920 - F…" at bounding box center [456, 233] width 149 height 885
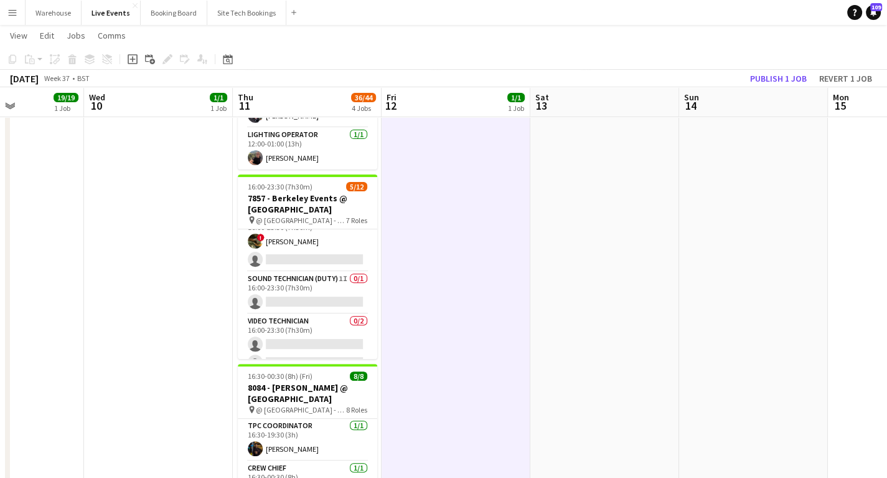
scroll to position [249, 0]
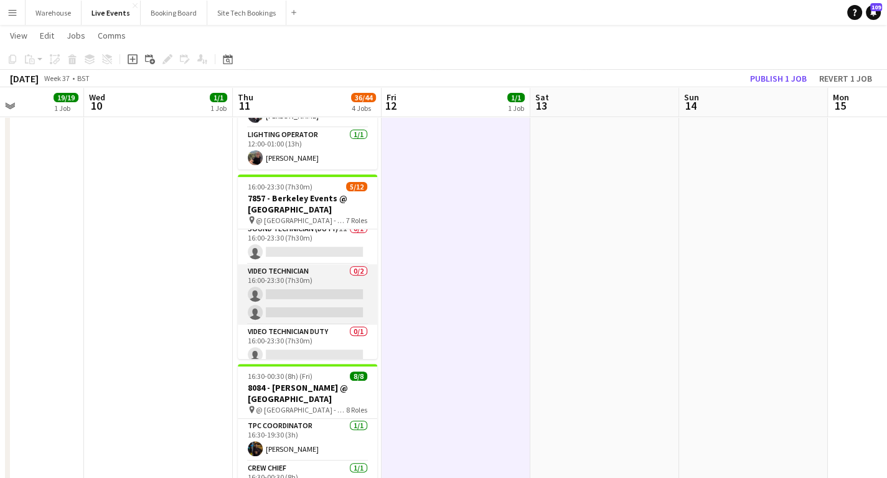
click at [308, 294] on app-card-role "Video Technician 0/2 16:00-23:30 (7h30m) single-neutral-actions single-neutral-…" at bounding box center [307, 294] width 139 height 60
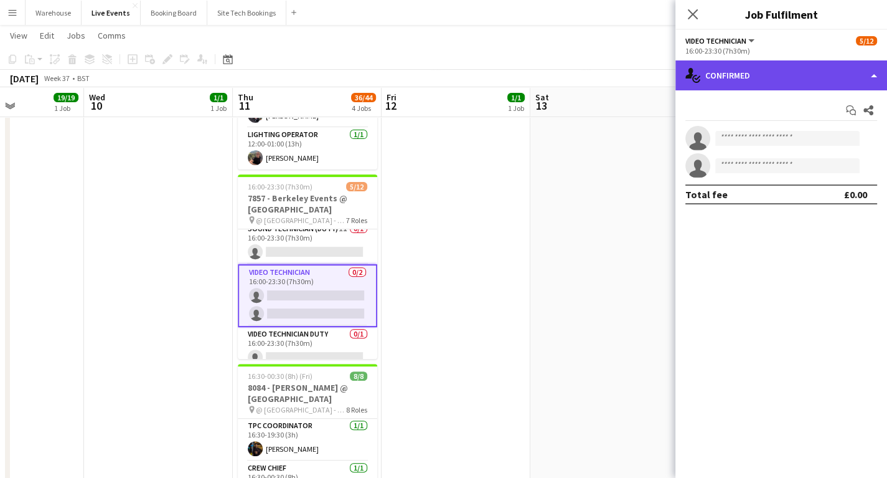
click at [735, 75] on div "single-neutral-actions-check-2 Confirmed" at bounding box center [781, 75] width 212 height 30
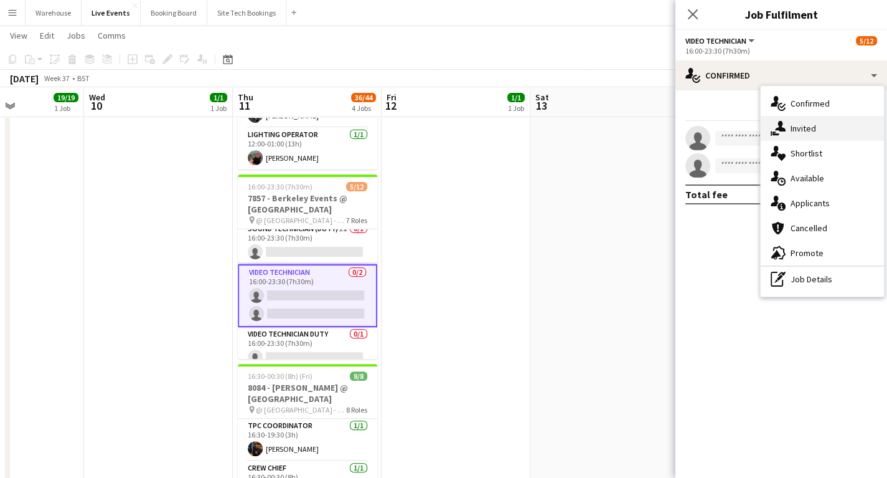
click at [794, 128] on div "single-neutral-actions-share-1 Invited" at bounding box center [822, 128] width 123 height 25
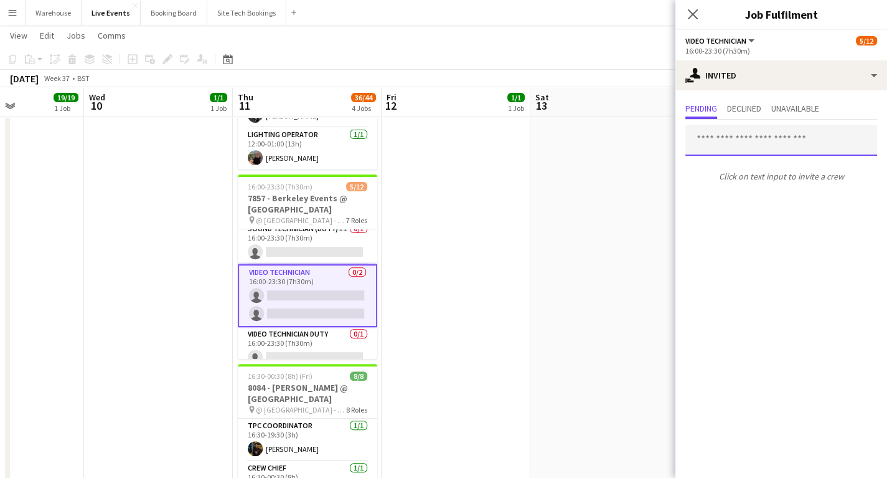
click at [722, 142] on input "text" at bounding box center [781, 140] width 192 height 31
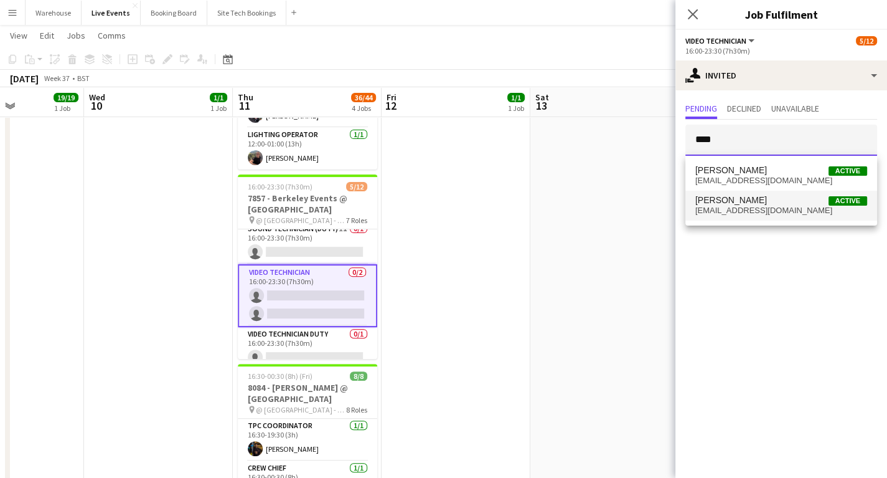
type input "****"
click at [711, 202] on span "[PERSON_NAME]" at bounding box center [731, 200] width 72 height 11
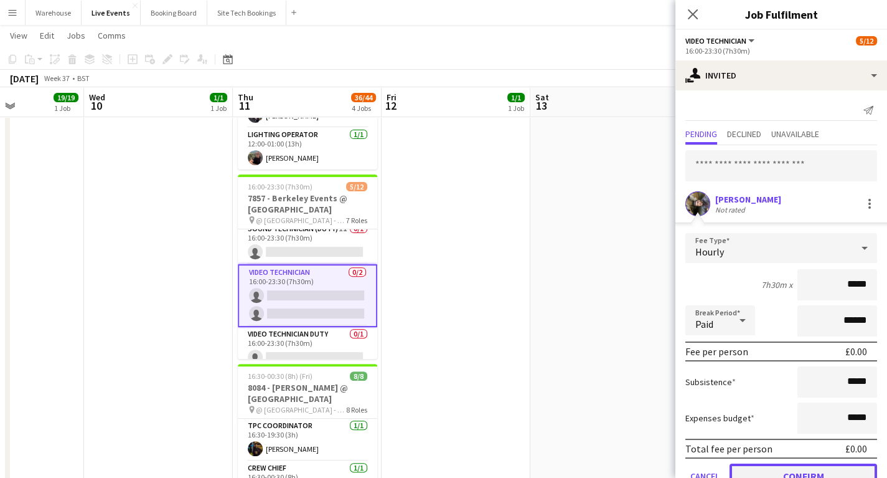
click at [824, 466] on button "Confirm" at bounding box center [804, 475] width 148 height 25
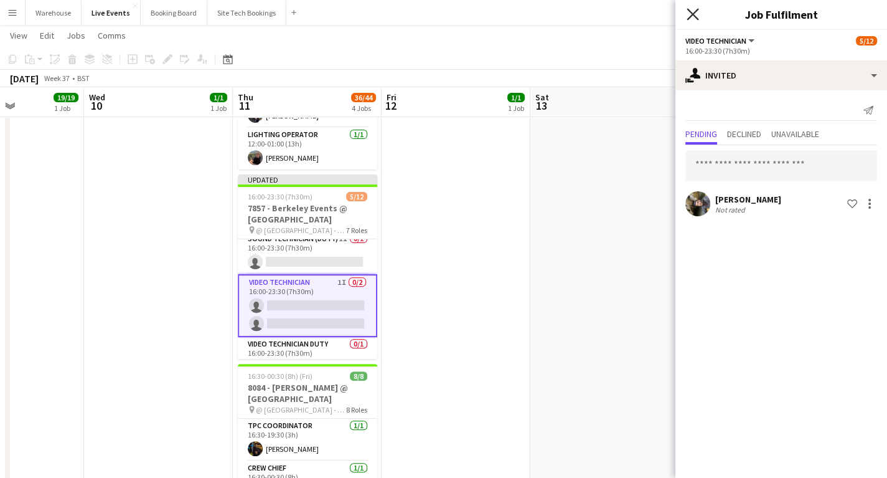
click at [698, 17] on icon "Close pop-in" at bounding box center [693, 14] width 12 height 12
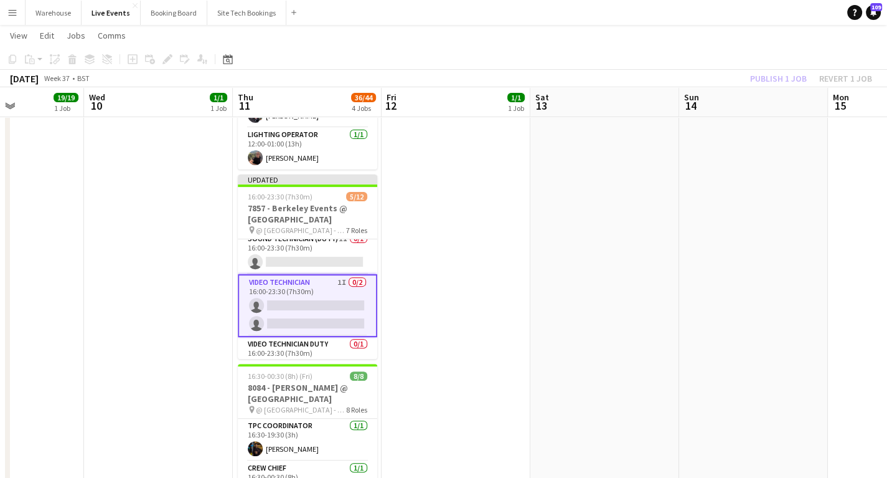
click at [540, 327] on app-date-cell at bounding box center [604, 233] width 149 height 885
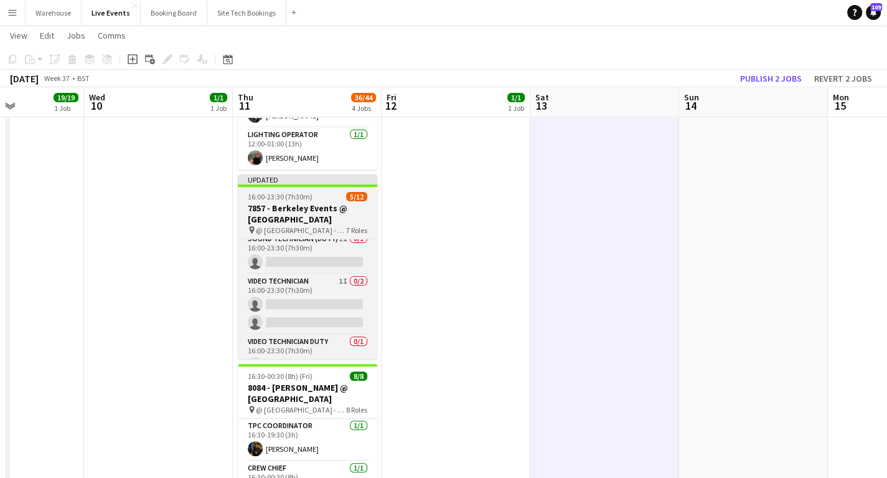
click at [321, 217] on h3 "7857 - Berkeley Events @ [GEOGRAPHIC_DATA]" at bounding box center [307, 213] width 139 height 22
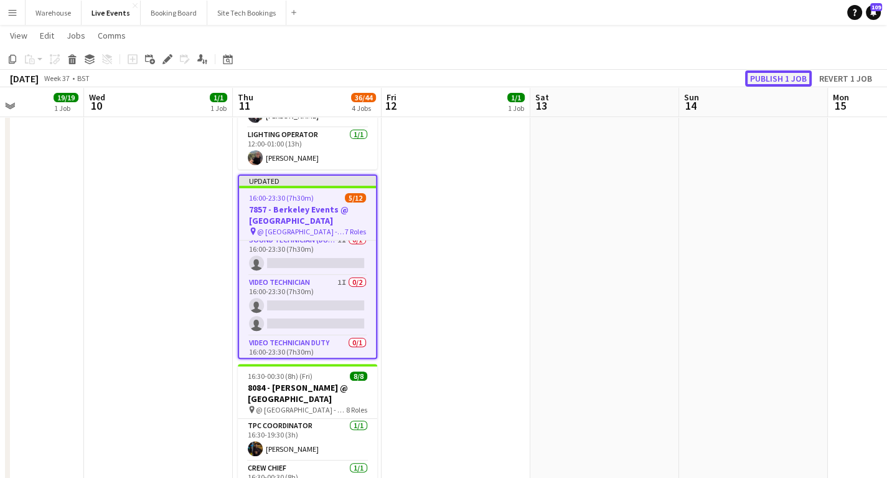
click at [777, 75] on button "Publish 1 job" at bounding box center [778, 78] width 67 height 16
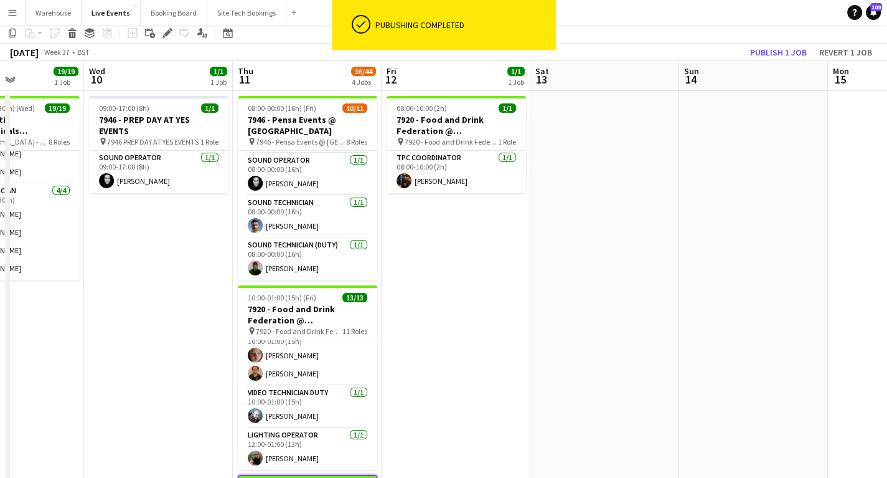
scroll to position [0, 0]
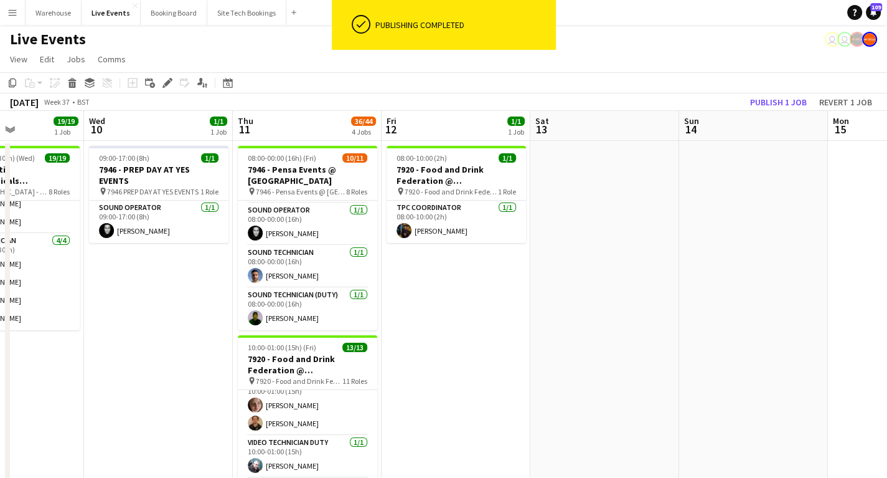
drag, startPoint x: 598, startPoint y: 382, endPoint x: 320, endPoint y: 381, distance: 277.7
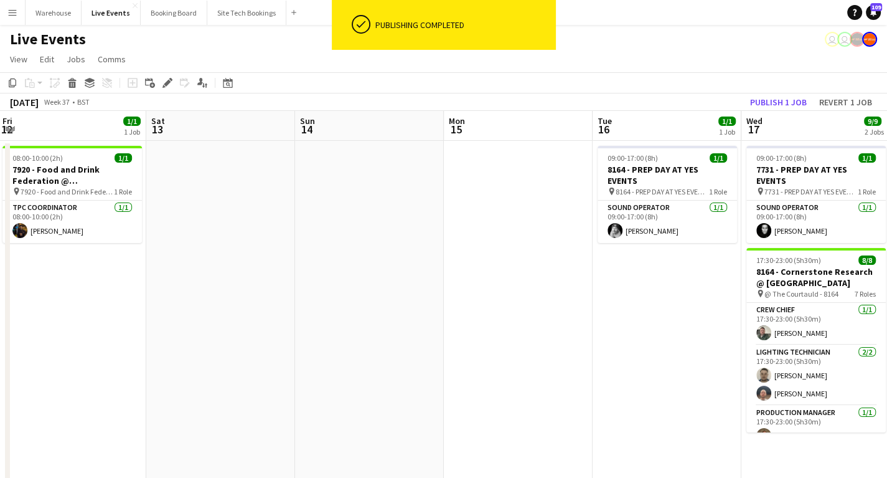
drag, startPoint x: 446, startPoint y: 391, endPoint x: 122, endPoint y: 385, distance: 323.8
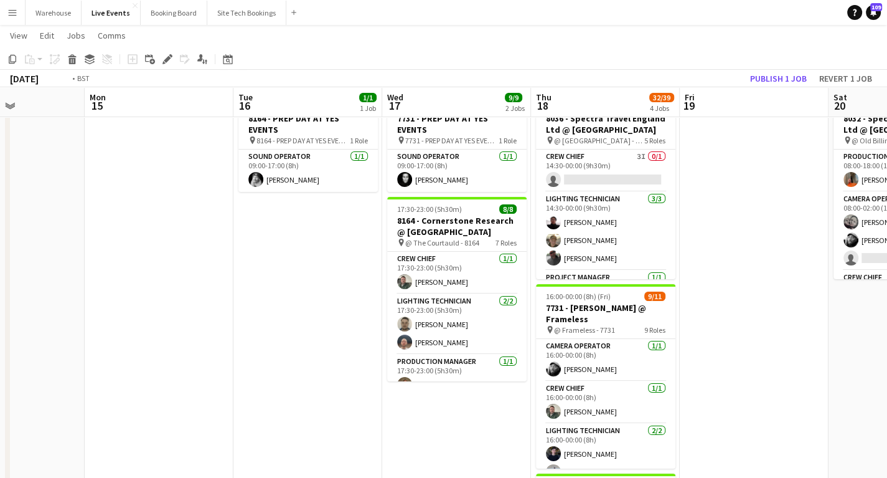
scroll to position [0, 463]
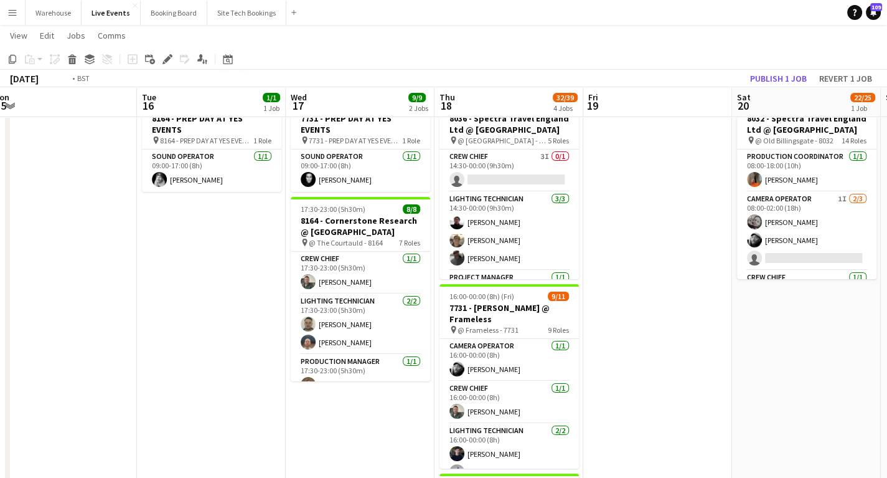
drag, startPoint x: 286, startPoint y: 341, endPoint x: 225, endPoint y: 340, distance: 61.6
click at [223, 342] on app-calendar-viewport "Fri 12 1/1 1 Job Sat 13 Sun 14 Mon 15 Tue 16 1/1 1 Job Wed 17 9/9 2 Jobs Thu 18…" at bounding box center [443, 487] width 887 height 976
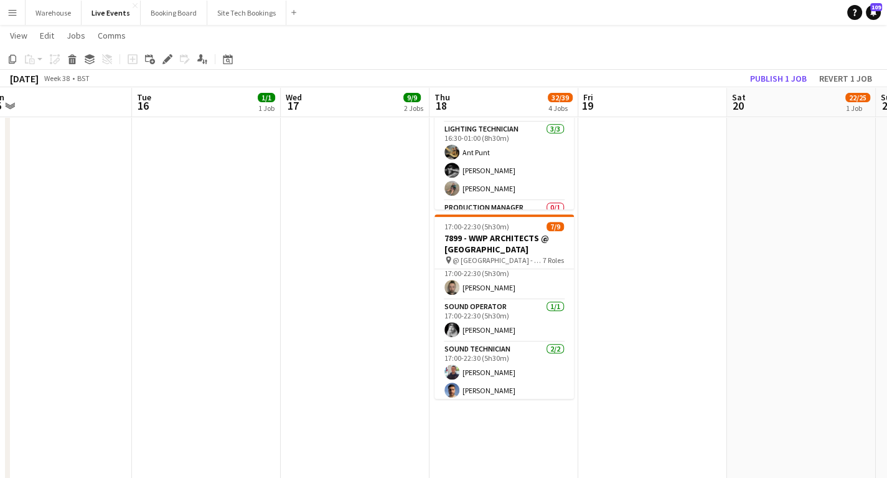
scroll to position [202, 0]
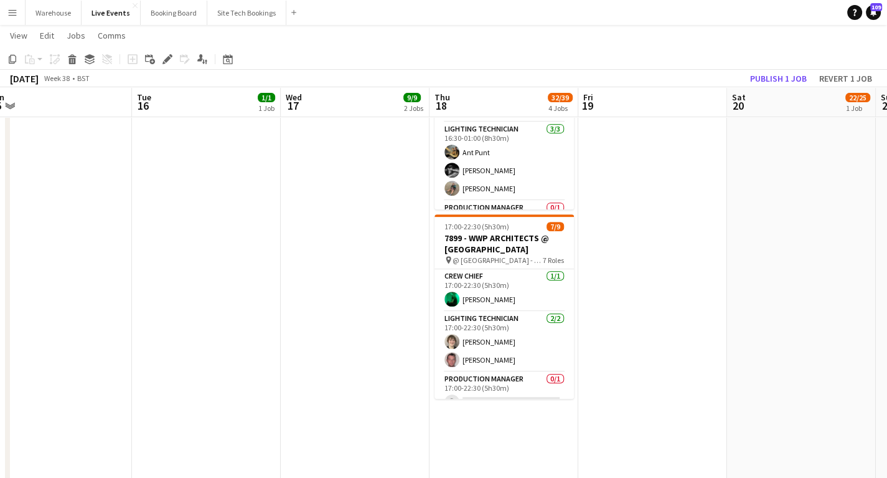
drag, startPoint x: 689, startPoint y: 318, endPoint x: 424, endPoint y: 349, distance: 267.0
click at [426, 351] on app-calendar-viewport "Fri 12 1/1 1 Job Sat 13 Sun 14 Mon 15 Tue 16 1/1 1 Job Wed 17 9/9 2 Jobs Thu 18…" at bounding box center [443, 39] width 887 height 976
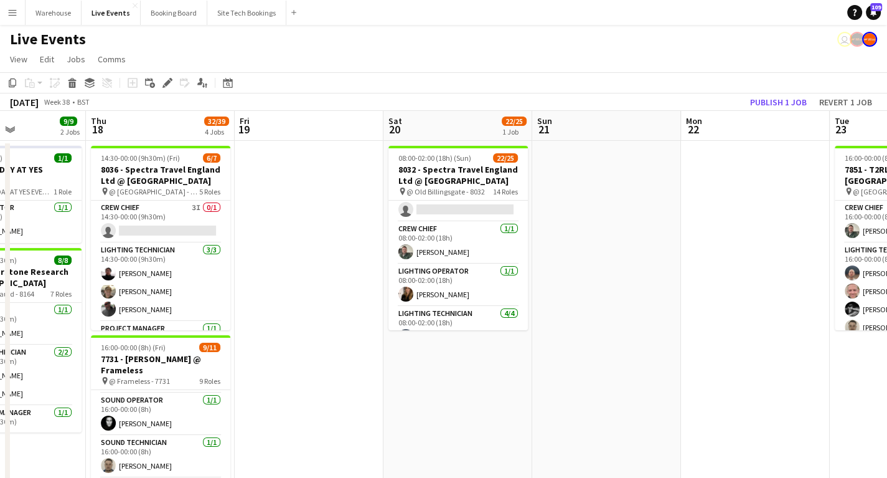
drag, startPoint x: 484, startPoint y: 327, endPoint x: 296, endPoint y: 304, distance: 188.7
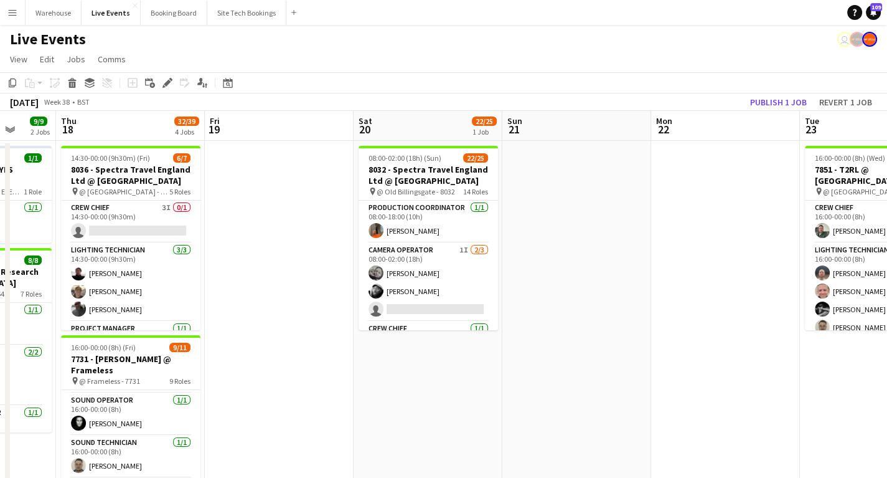
drag, startPoint x: 695, startPoint y: 312, endPoint x: 232, endPoint y: 326, distance: 464.0
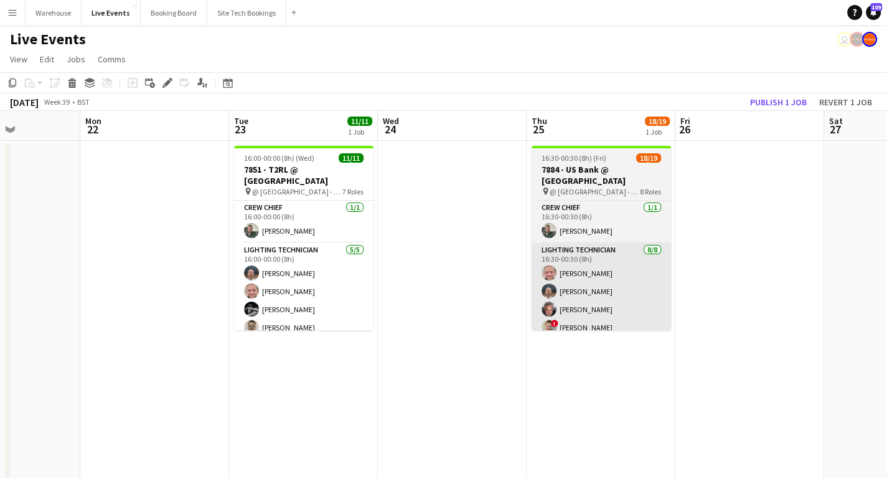
drag, startPoint x: 572, startPoint y: 367, endPoint x: 425, endPoint y: 269, distance: 176.5
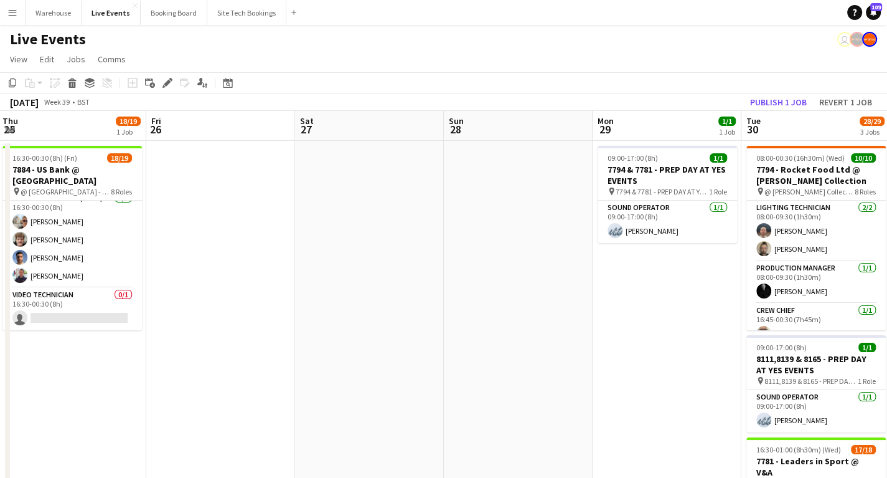
drag, startPoint x: 636, startPoint y: 292, endPoint x: 302, endPoint y: 316, distance: 335.2
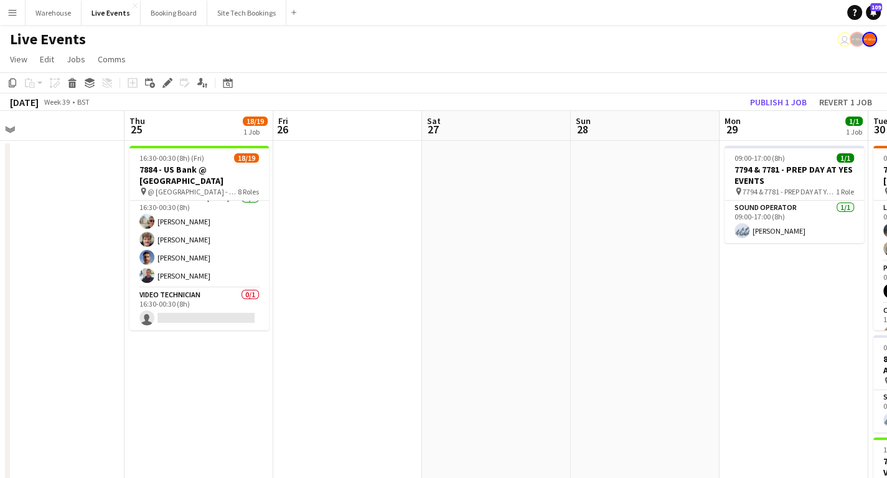
drag, startPoint x: 418, startPoint y: 304, endPoint x: 468, endPoint y: 304, distance: 49.8
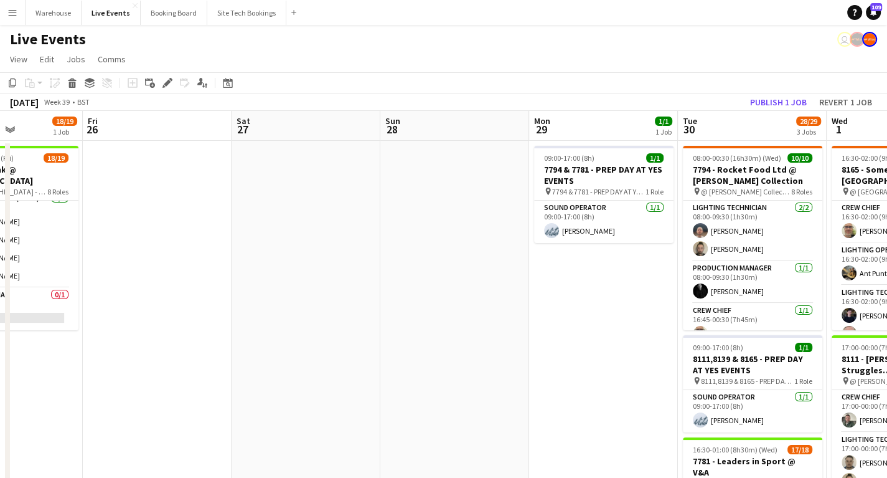
drag, startPoint x: 556, startPoint y: 292, endPoint x: 242, endPoint y: 323, distance: 315.9
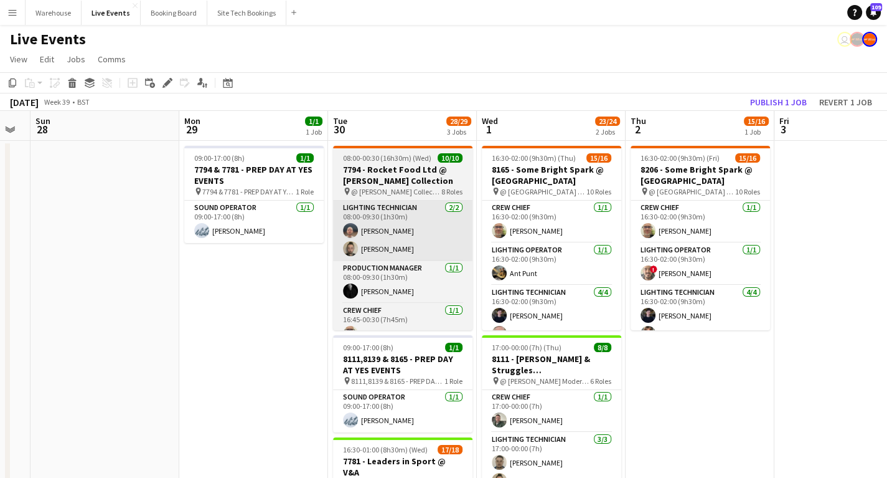
drag, startPoint x: 351, startPoint y: 281, endPoint x: 349, endPoint y: 248, distance: 33.0
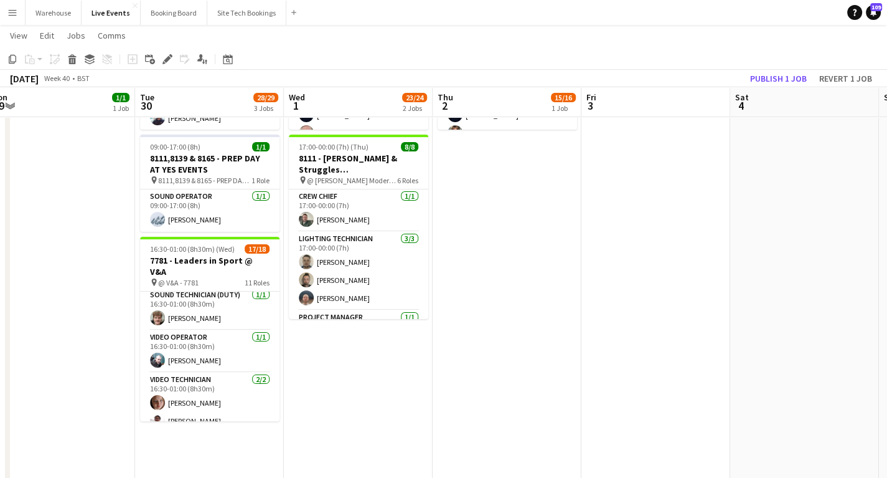
drag, startPoint x: 478, startPoint y: 400, endPoint x: 354, endPoint y: 398, distance: 124.5
click at [354, 398] on app-calendar-viewport "Fri 26 Sat 27 Sun 28 Mon 29 1/1 1 Job Tue 30 28/29 3 Jobs Wed 1 23/24 2 Jobs Th…" at bounding box center [443, 337] width 887 height 976
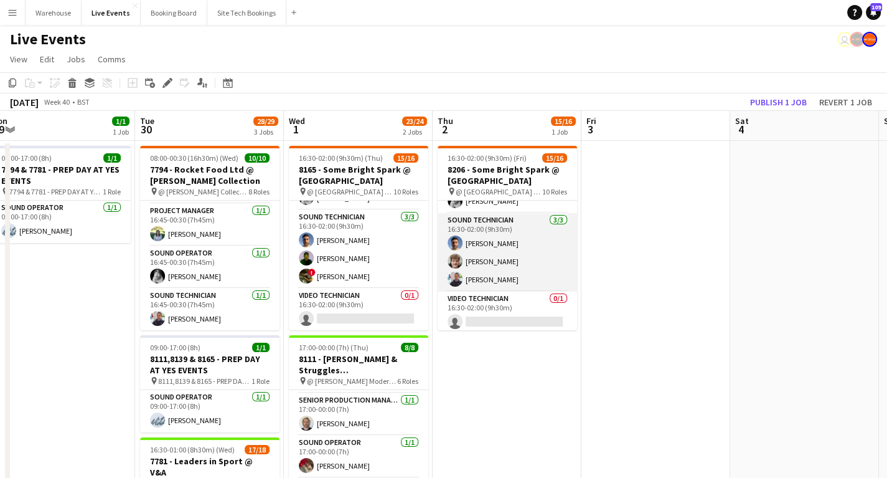
scroll to position [402, 0]
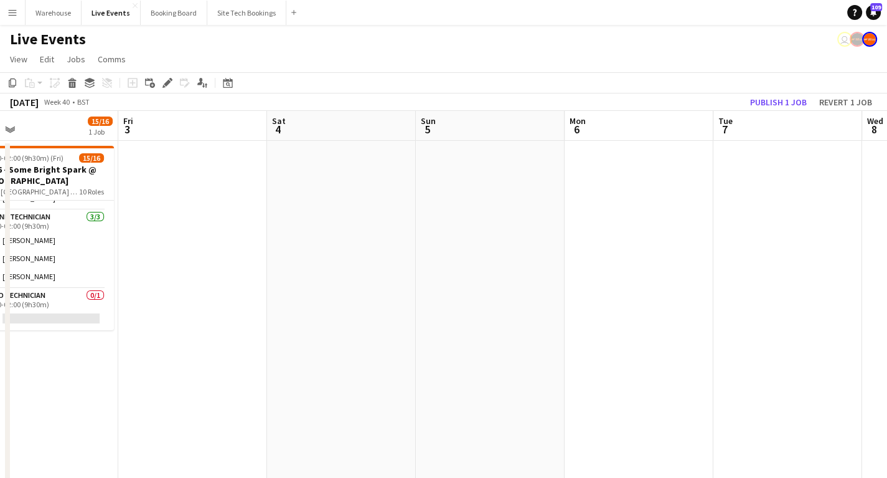
drag, startPoint x: 697, startPoint y: 349, endPoint x: 275, endPoint y: 333, distance: 423.0
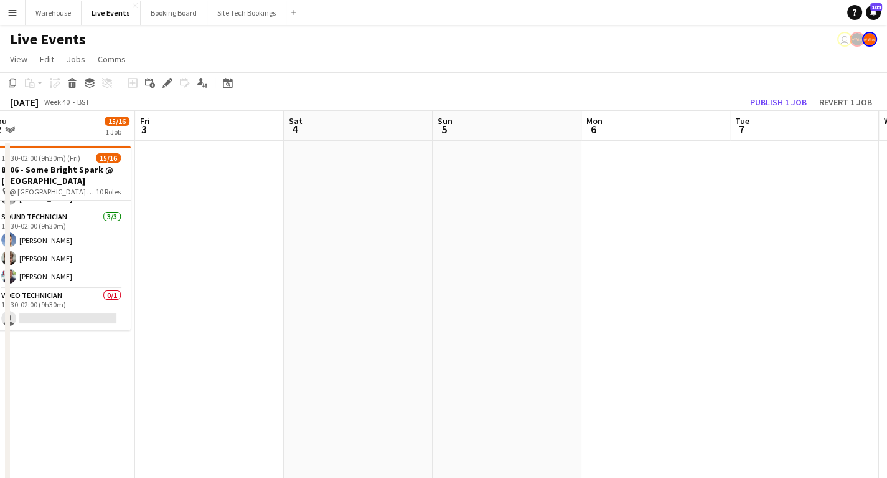
drag, startPoint x: 336, startPoint y: 314, endPoint x: 193, endPoint y: 307, distance: 143.4
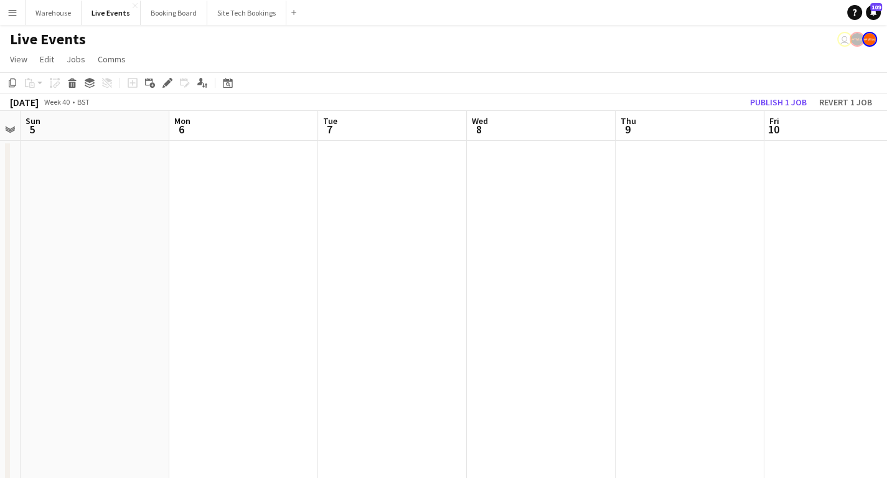
drag, startPoint x: 506, startPoint y: 300, endPoint x: 412, endPoint y: 301, distance: 94.6
drag, startPoint x: 517, startPoint y: 266, endPoint x: 580, endPoint y: 285, distance: 64.8
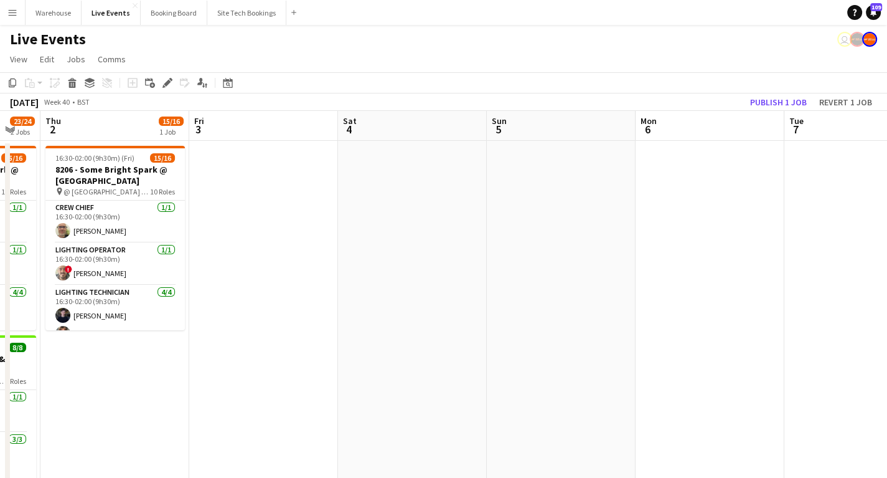
scroll to position [0, 359]
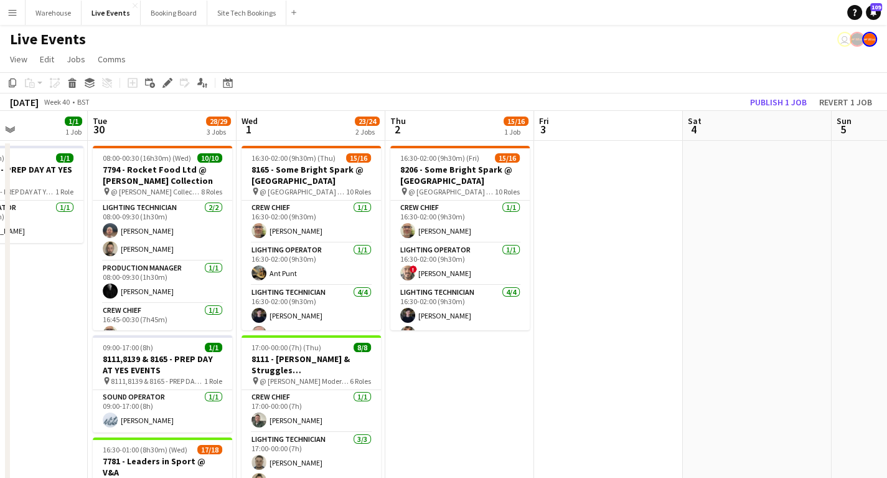
drag, startPoint x: 100, startPoint y: 247, endPoint x: 593, endPoint y: 249, distance: 493.7
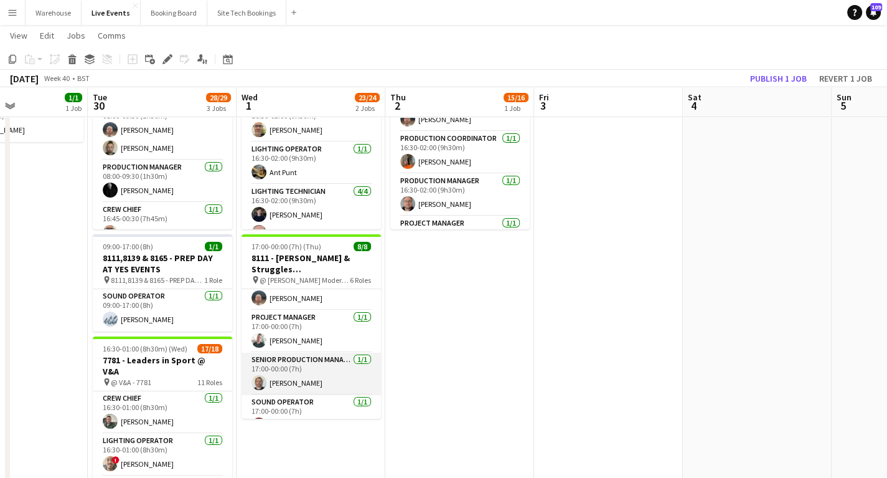
scroll to position [160, 0]
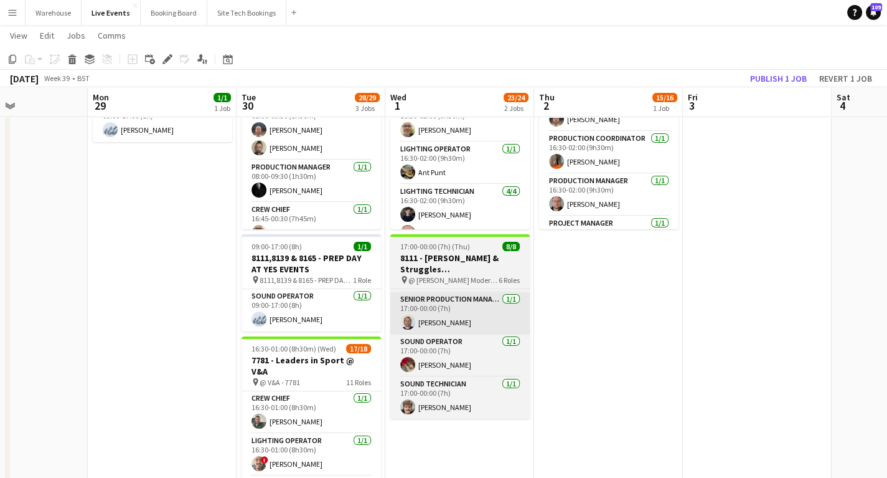
drag, startPoint x: 677, startPoint y: 310, endPoint x: 573, endPoint y: 315, distance: 104.7
click at [723, 298] on app-calendar-viewport "Fri 26 Sat 27 Sun 28 Mon 29 1/1 1 Job Tue 30 28/29 3 Jobs Wed 1 23/24 2 Jobs Th…" at bounding box center [443, 437] width 887 height 976
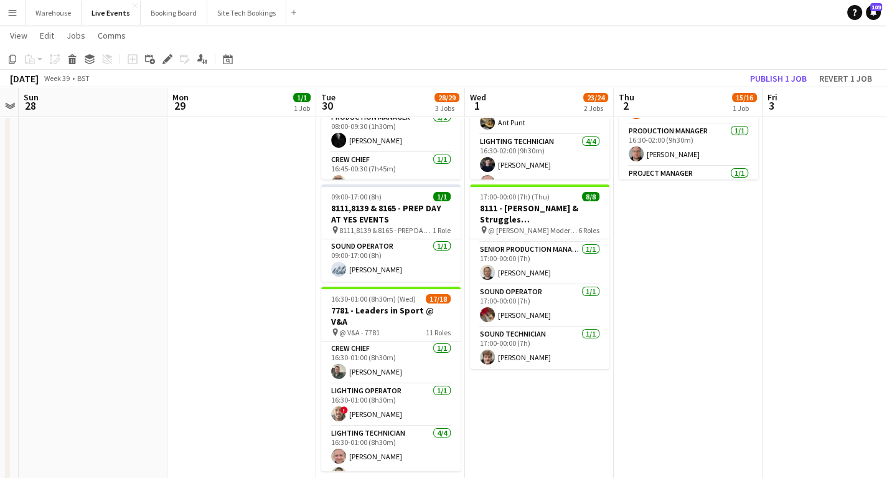
scroll to position [0, 0]
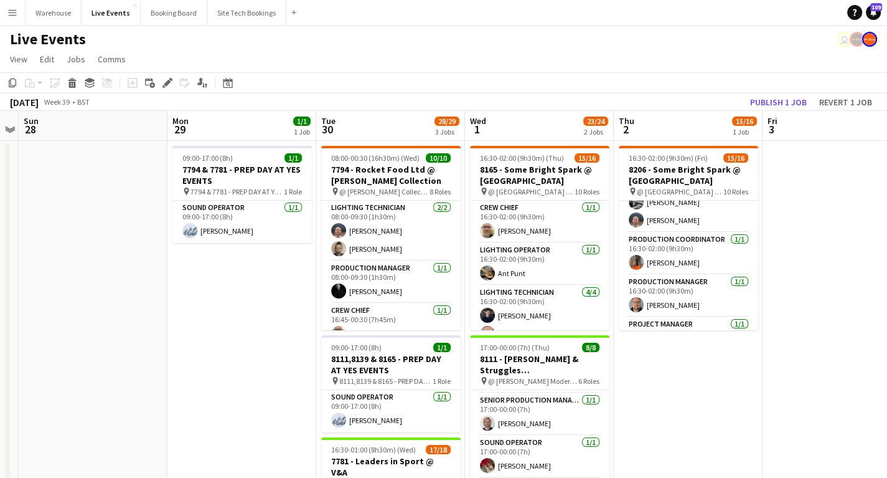
drag, startPoint x: 152, startPoint y: 309, endPoint x: 603, endPoint y: 264, distance: 453.0
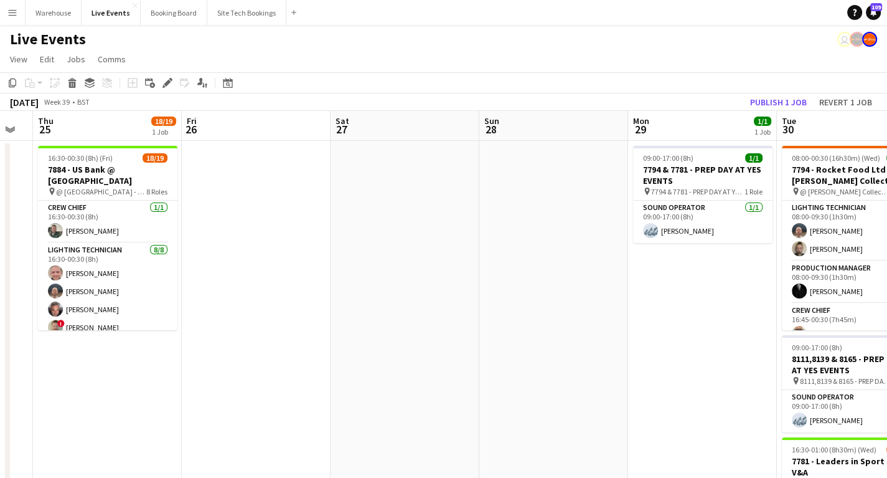
drag, startPoint x: 458, startPoint y: 321, endPoint x: 662, endPoint y: 309, distance: 205.2
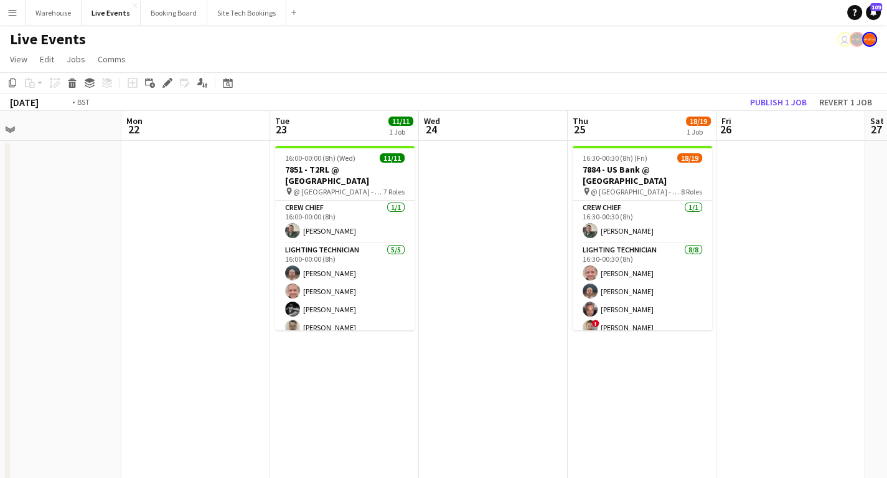
drag, startPoint x: 286, startPoint y: 352, endPoint x: 638, endPoint y: 322, distance: 353.6
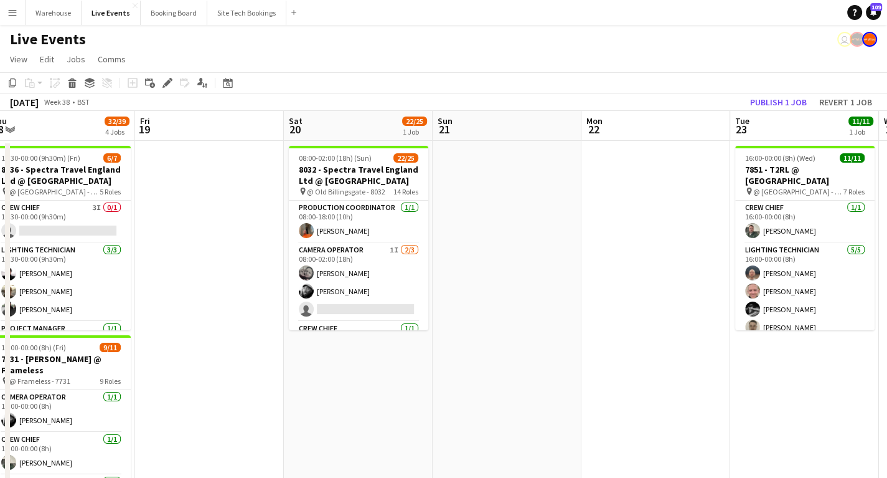
drag, startPoint x: 372, startPoint y: 319, endPoint x: 658, endPoint y: 315, distance: 286.4
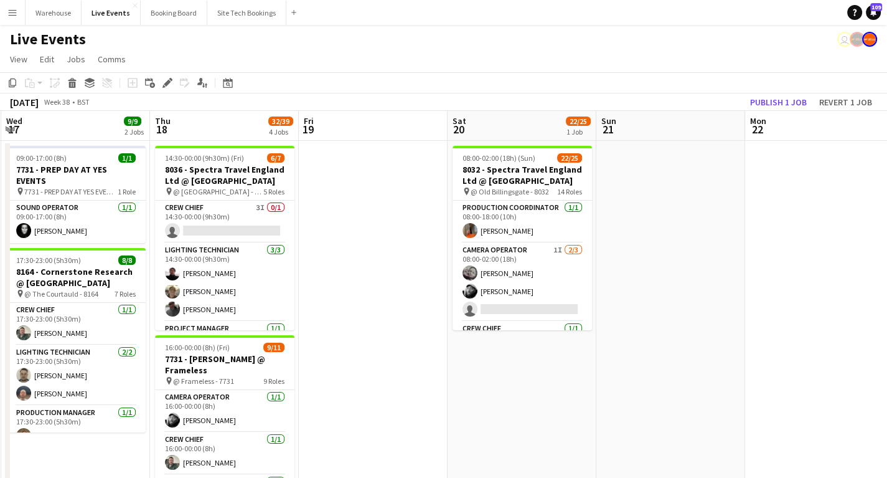
drag, startPoint x: 311, startPoint y: 298, endPoint x: 507, endPoint y: 276, distance: 196.7
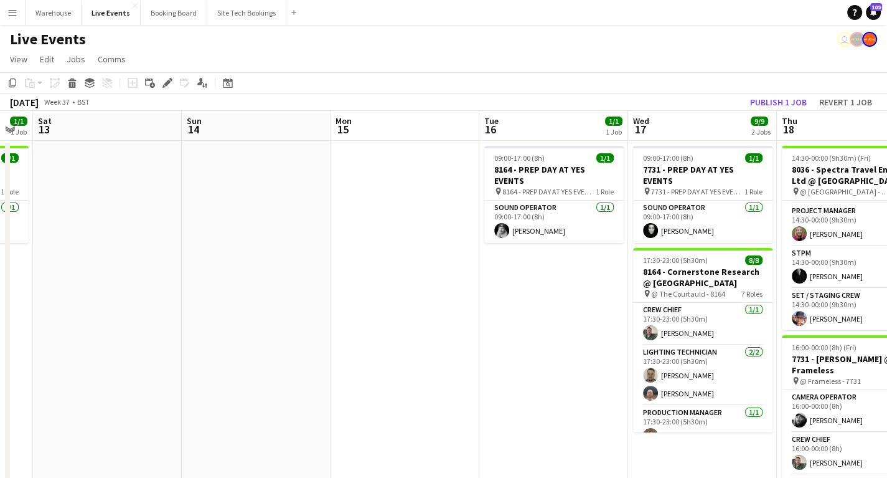
drag, startPoint x: 200, startPoint y: 298, endPoint x: 515, endPoint y: 304, distance: 315.7
drag, startPoint x: 496, startPoint y: 243, endPoint x: 600, endPoint y: 259, distance: 105.1
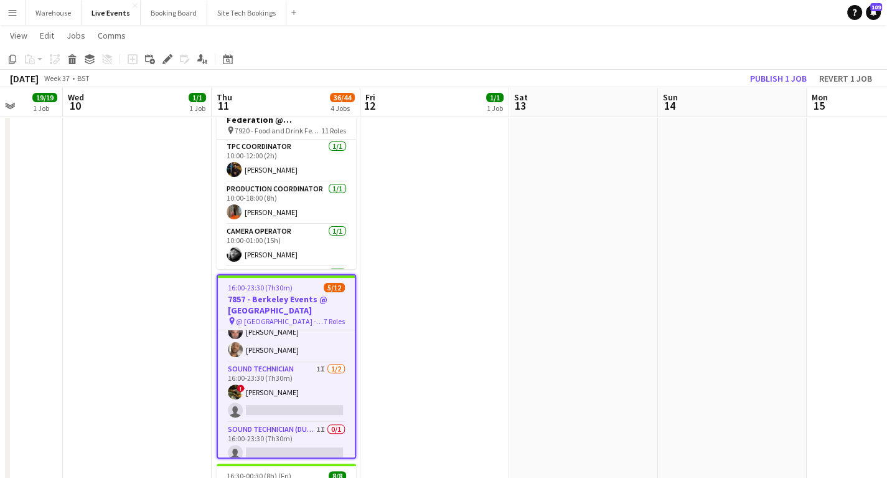
scroll to position [259, 0]
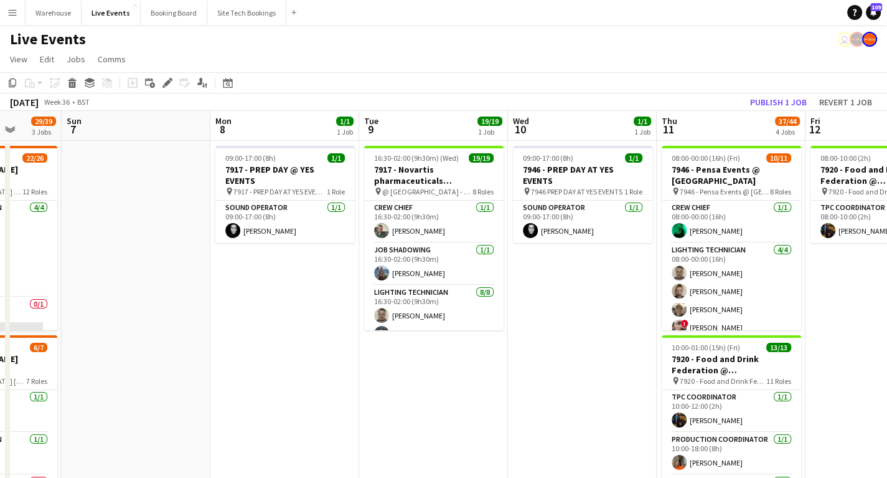
drag, startPoint x: 140, startPoint y: 344, endPoint x: 545, endPoint y: 300, distance: 407.6
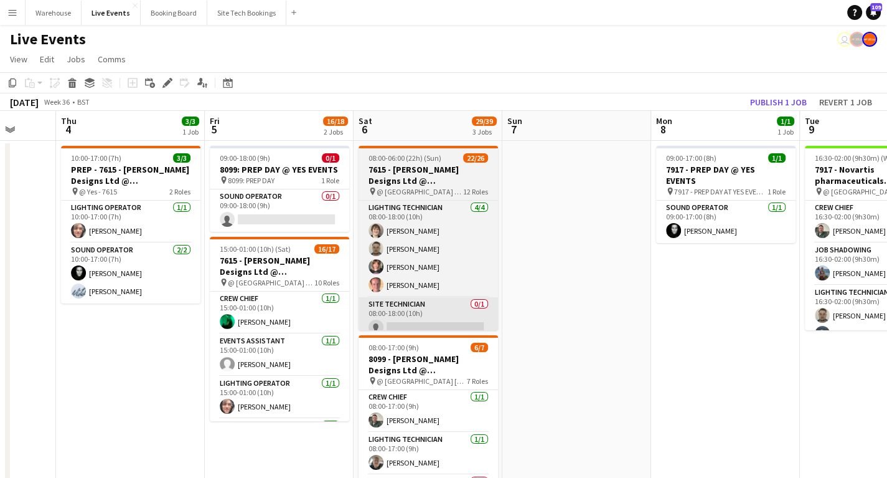
drag, startPoint x: 314, startPoint y: 329, endPoint x: 471, endPoint y: 327, distance: 156.9
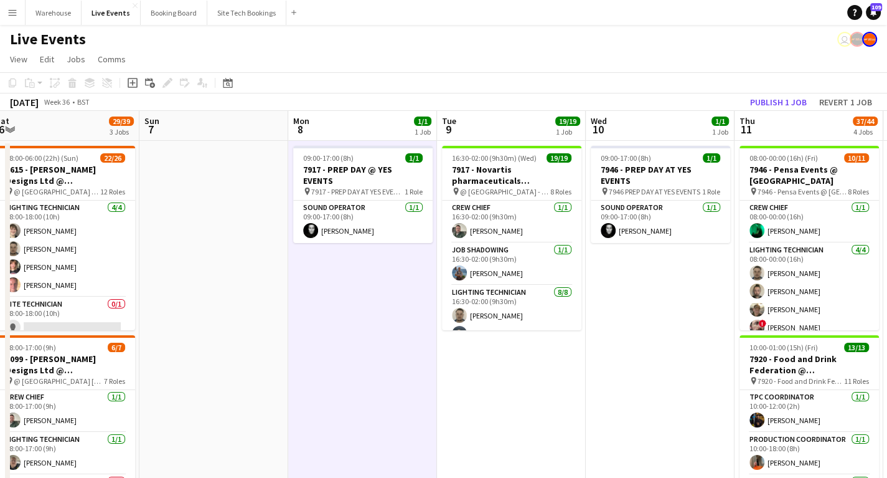
scroll to position [0, 456]
drag, startPoint x: 720, startPoint y: 352, endPoint x: 365, endPoint y: 321, distance: 355.6
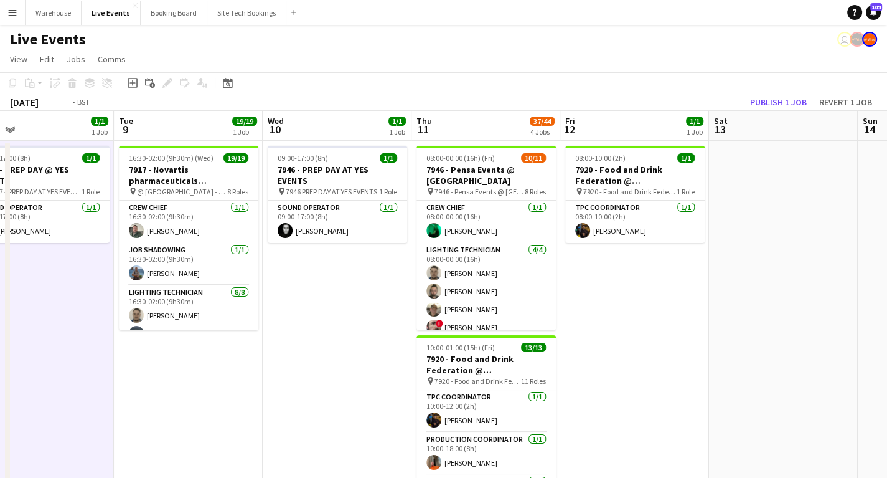
scroll to position [0, 354]
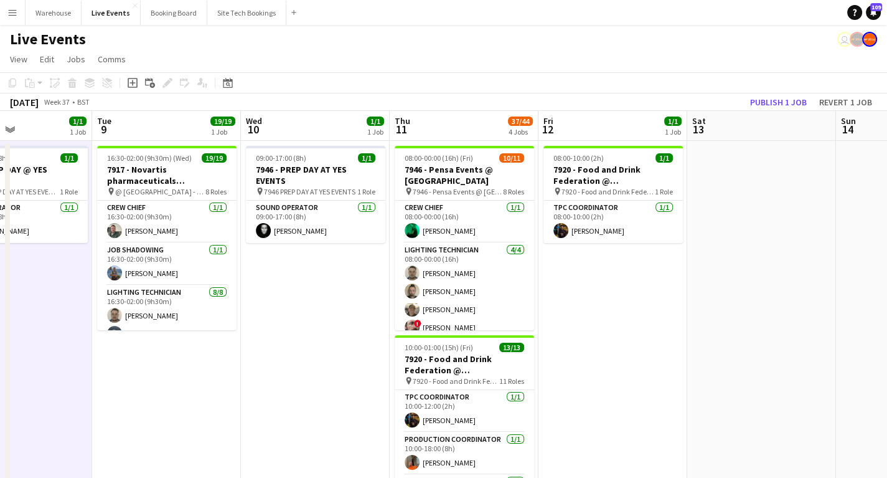
drag, startPoint x: 530, startPoint y: 348, endPoint x: 227, endPoint y: 349, distance: 303.2
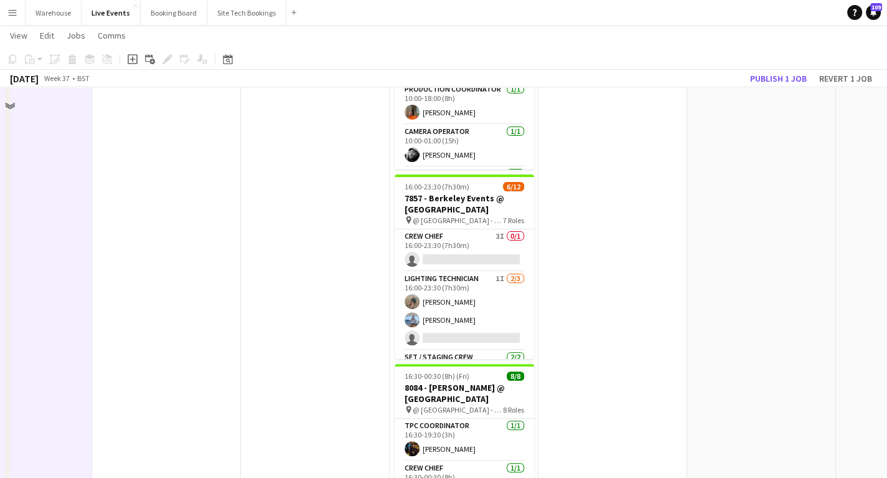
scroll to position [50, 0]
